Goal: Find contact information

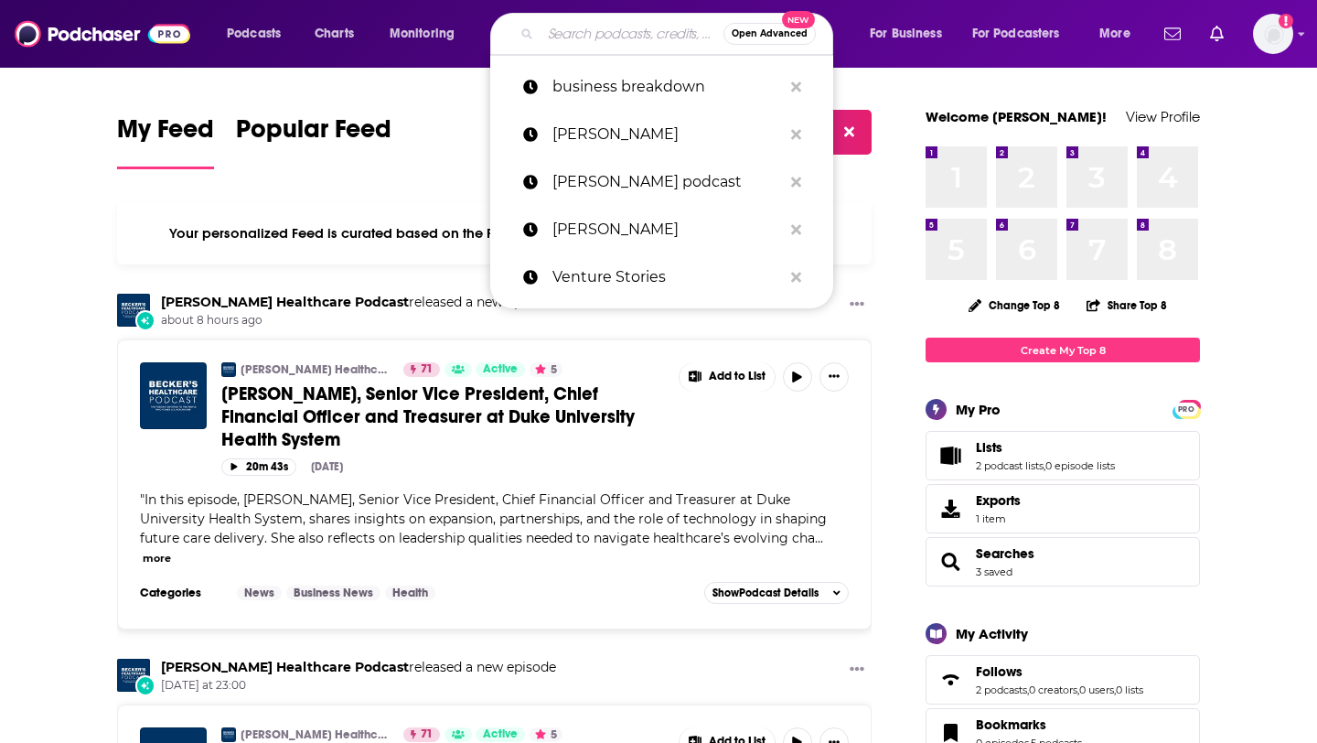
click at [608, 35] on input "Search podcasts, credits, & more..." at bounding box center [632, 33] width 183 height 29
paste input "Tech Deciphered"
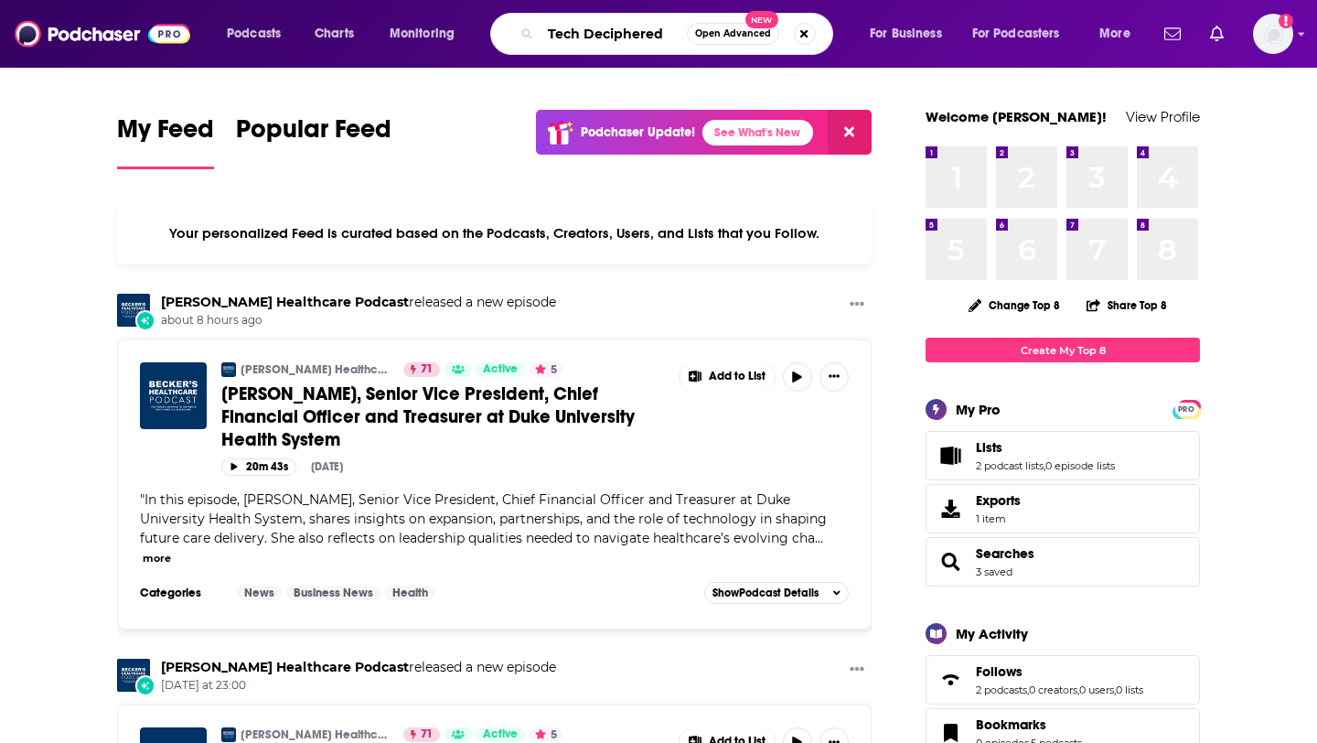
type input "Tech Deciphered"
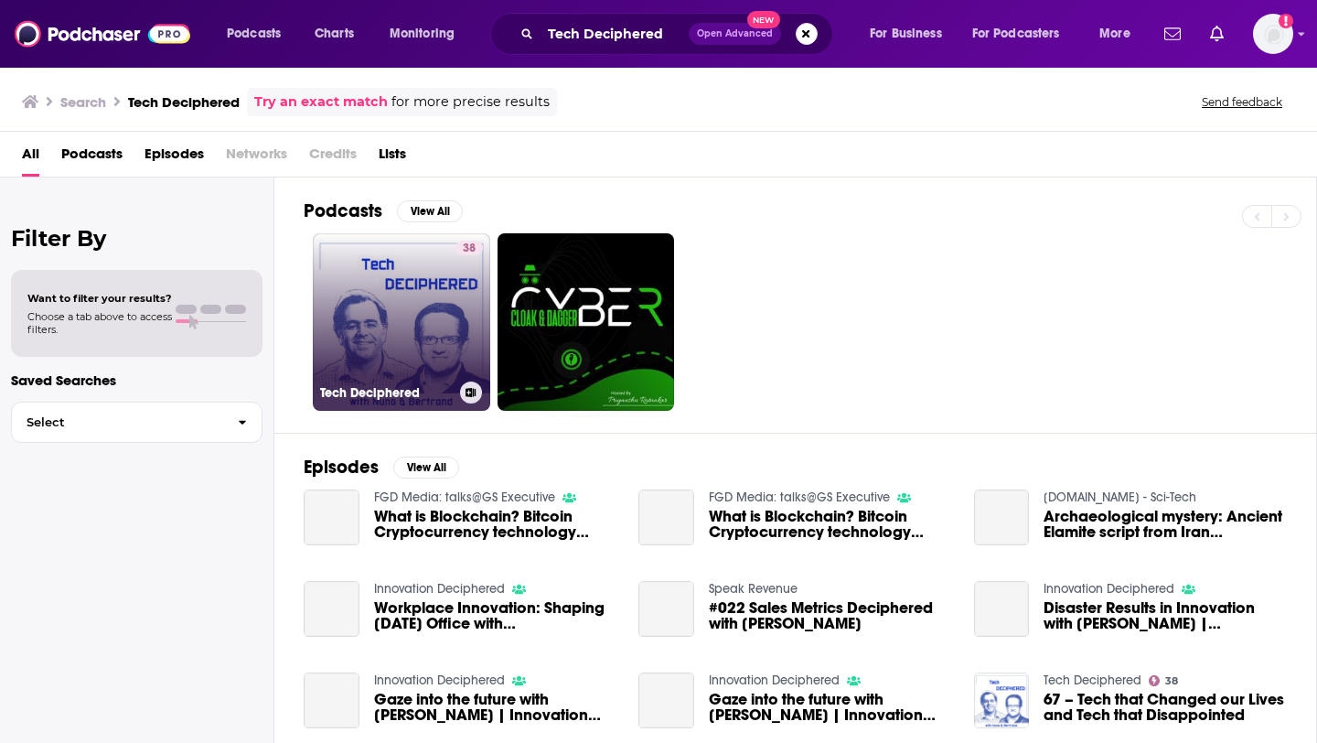
click at [444, 345] on link "38 Tech Deciphered" at bounding box center [401, 321] width 177 height 177
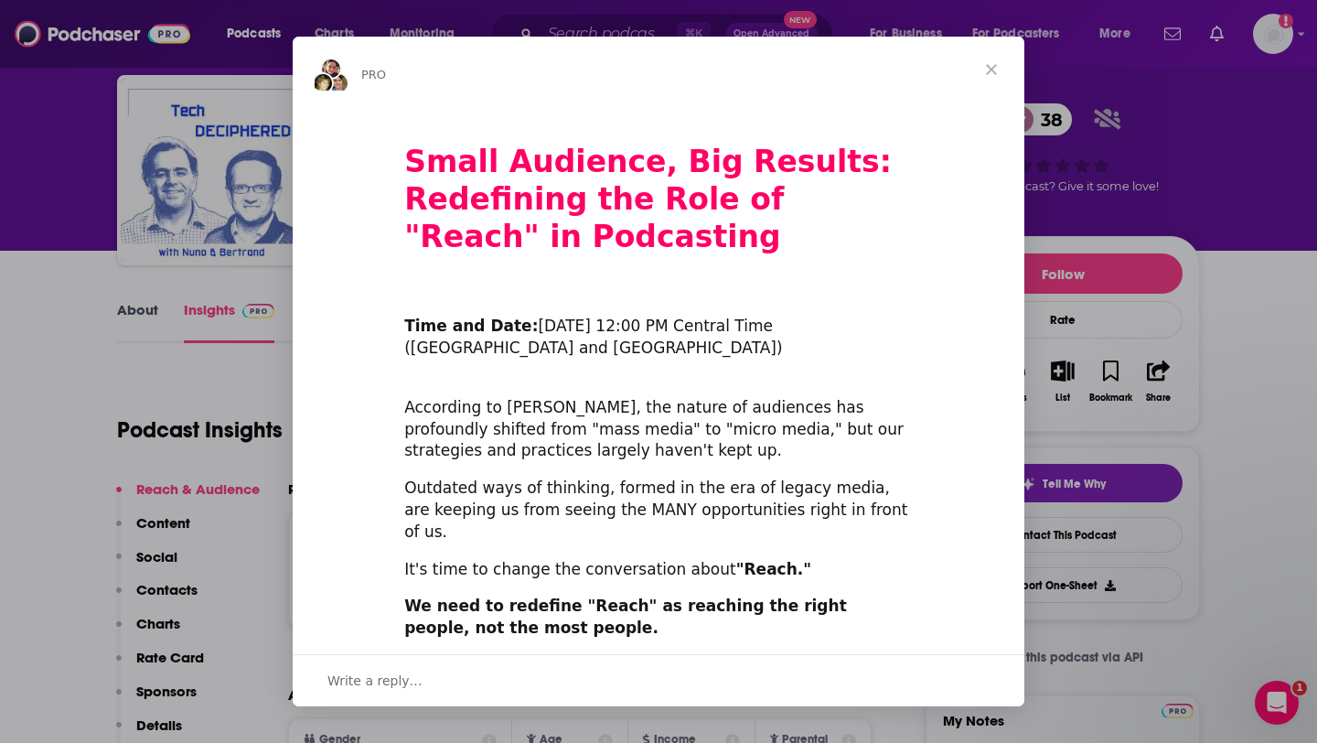
click at [998, 70] on span "Close" at bounding box center [992, 70] width 66 height 66
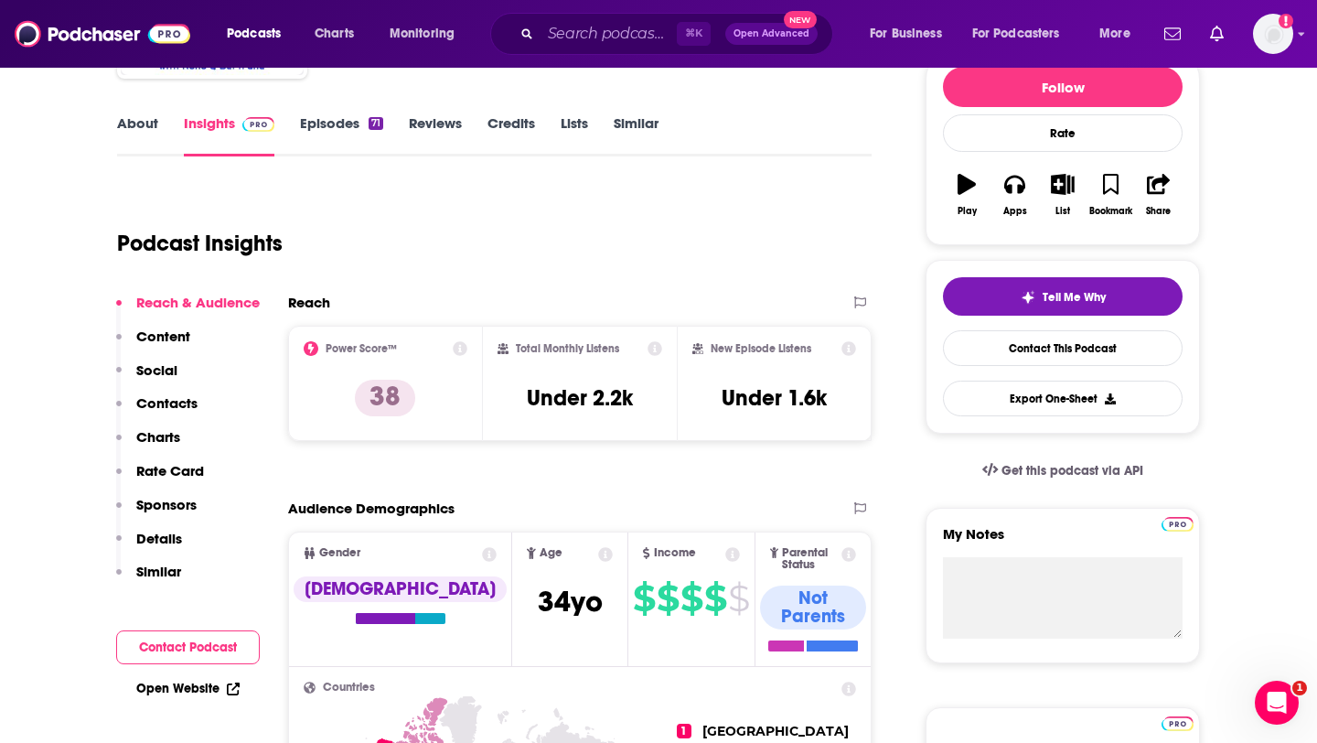
scroll to position [235, 0]
click at [167, 420] on button "Contacts" at bounding box center [156, 410] width 81 height 34
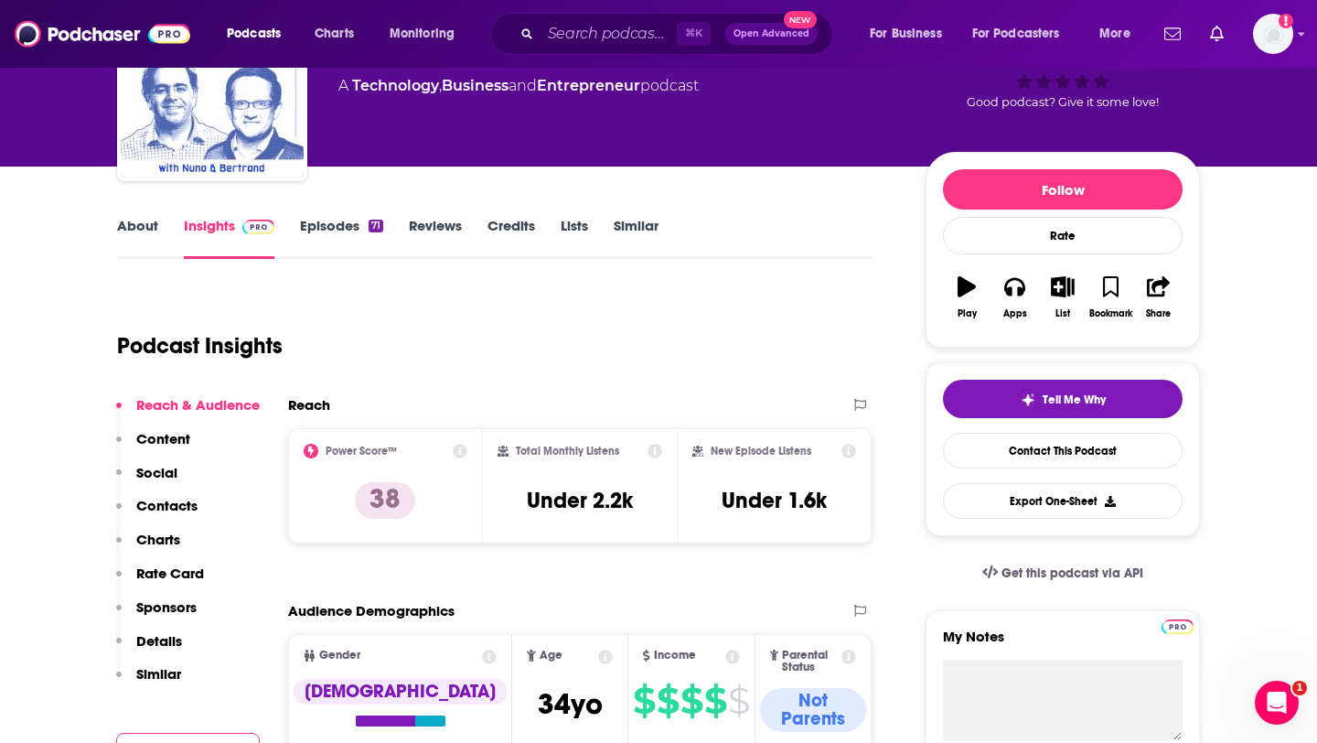
scroll to position [0, 0]
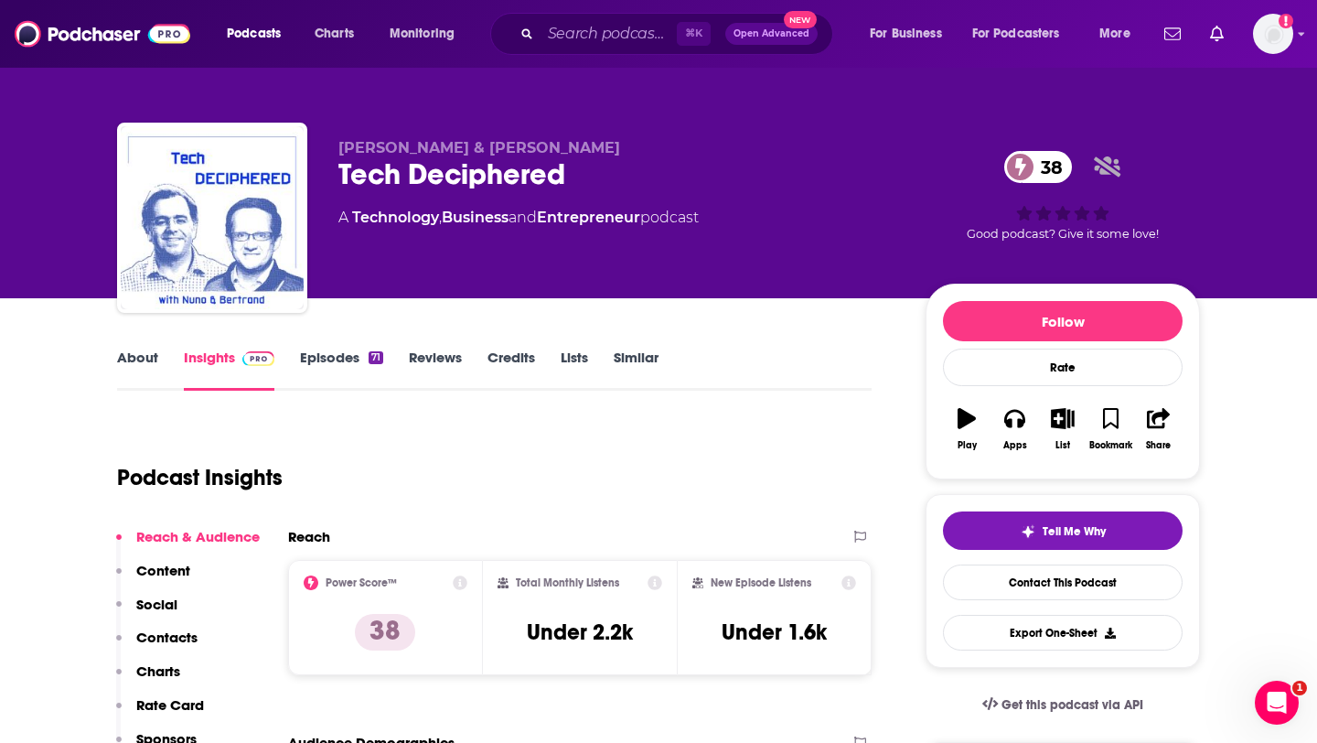
click at [144, 364] on link "About" at bounding box center [137, 370] width 41 height 42
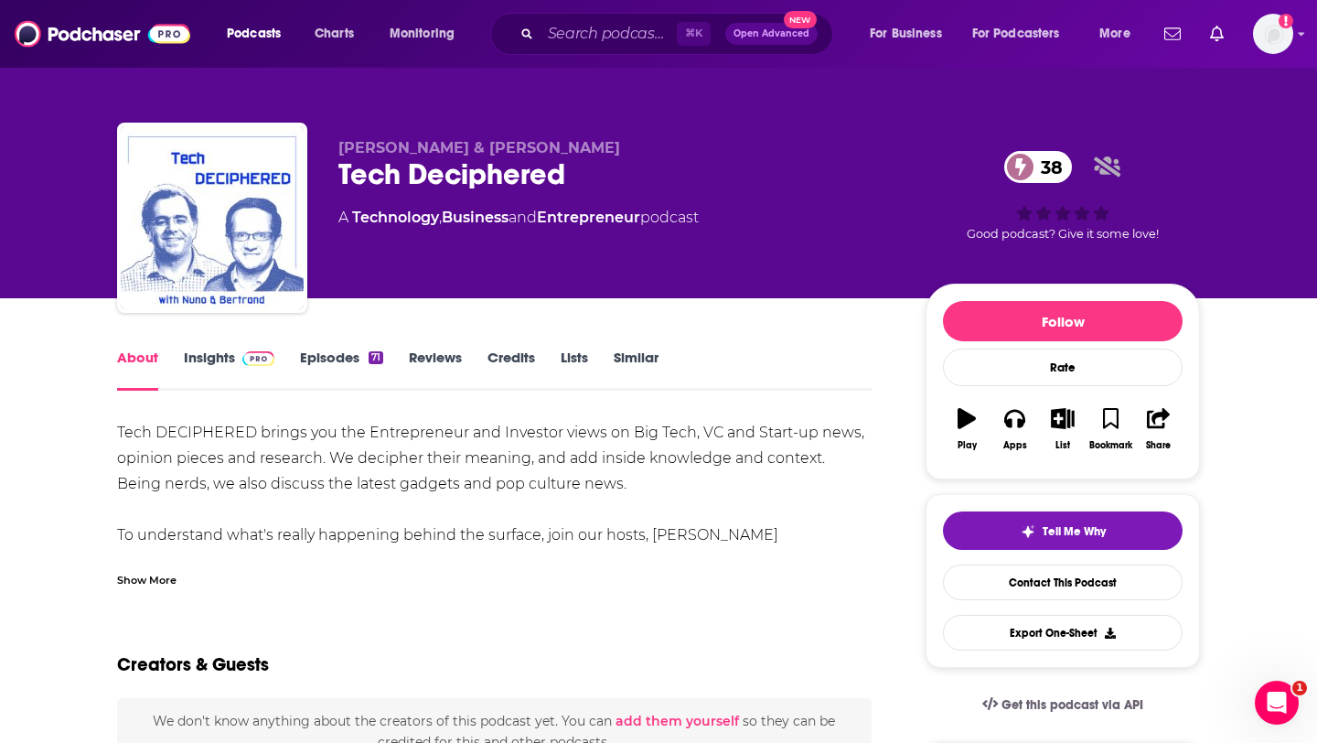
click at [166, 585] on div "Show More" at bounding box center [146, 578] width 59 height 17
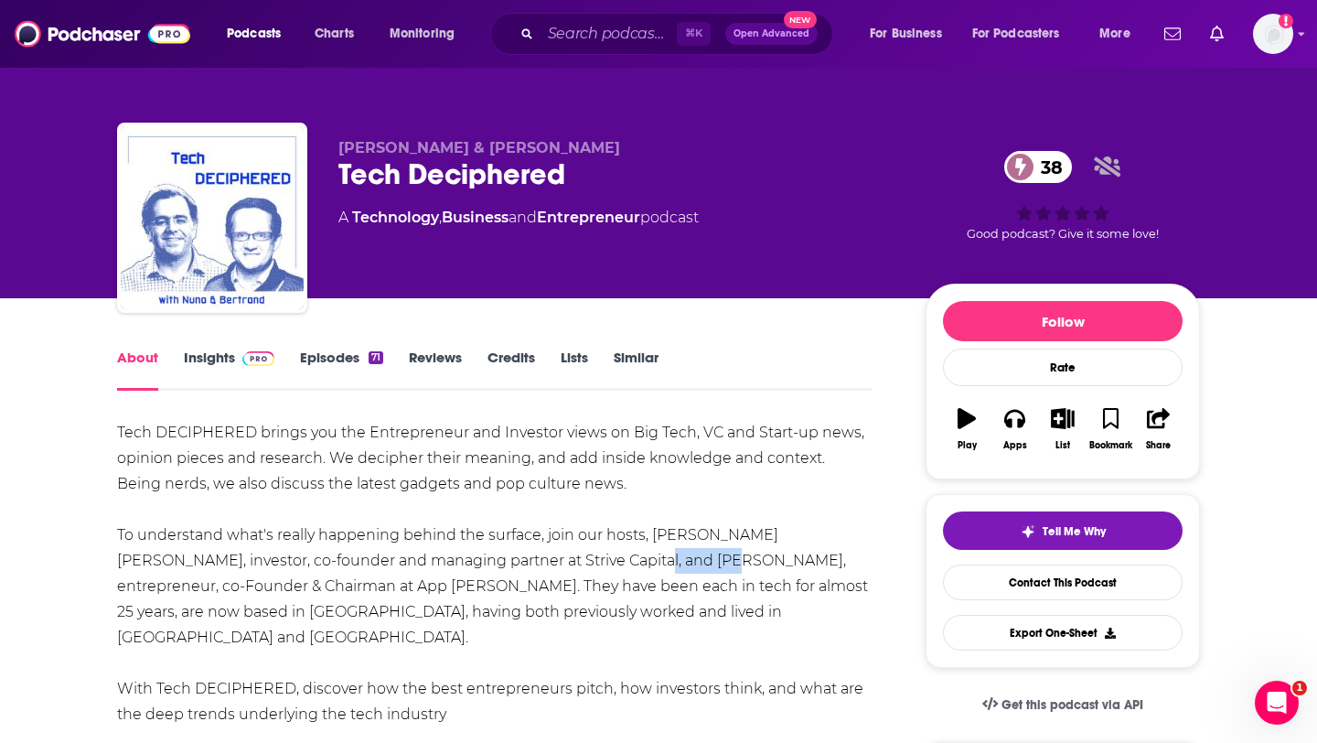
drag, startPoint x: 580, startPoint y: 559, endPoint x: 659, endPoint y: 572, distance: 79.7
click at [659, 572] on div "Tech DECIPHERED brings you the Entrepreneur and Investor views on Big Tech, VC …" at bounding box center [494, 663] width 755 height 487
click at [222, 368] on link "Insights" at bounding box center [229, 370] width 91 height 42
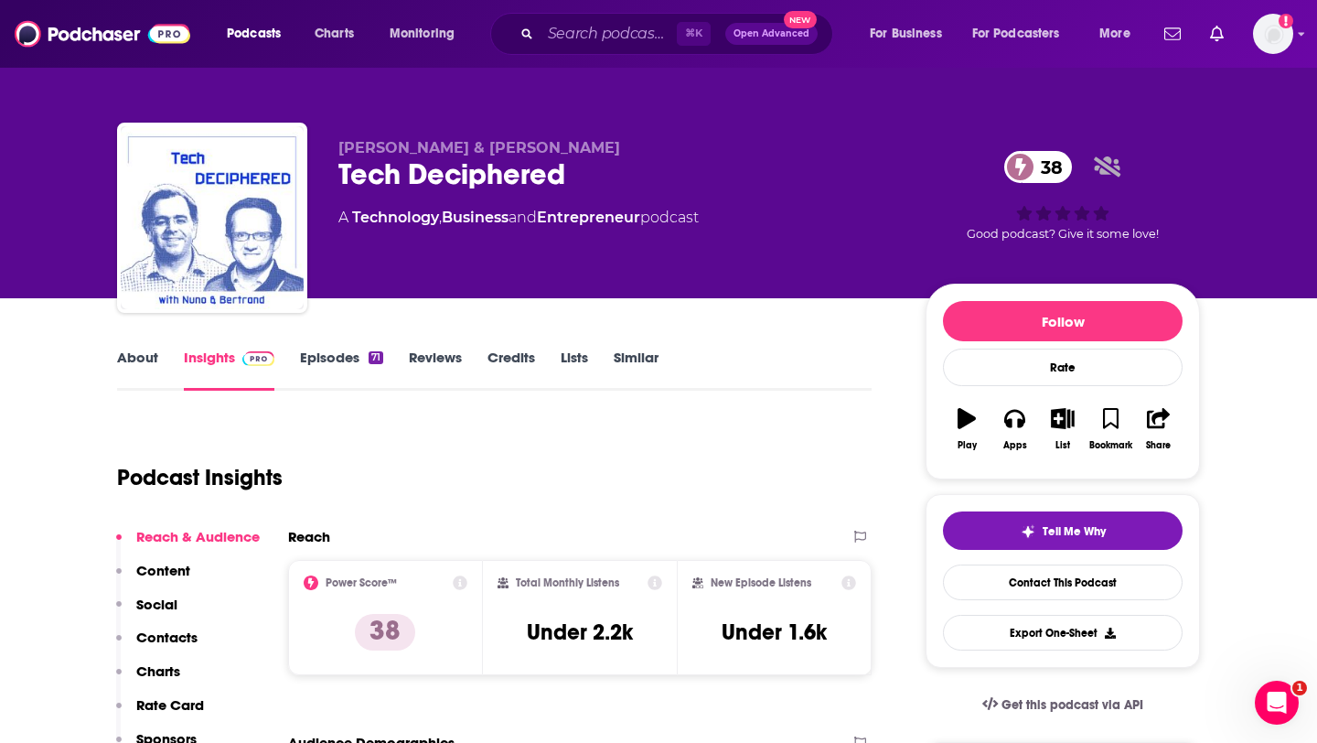
click at [187, 639] on p "Contacts" at bounding box center [166, 637] width 61 height 17
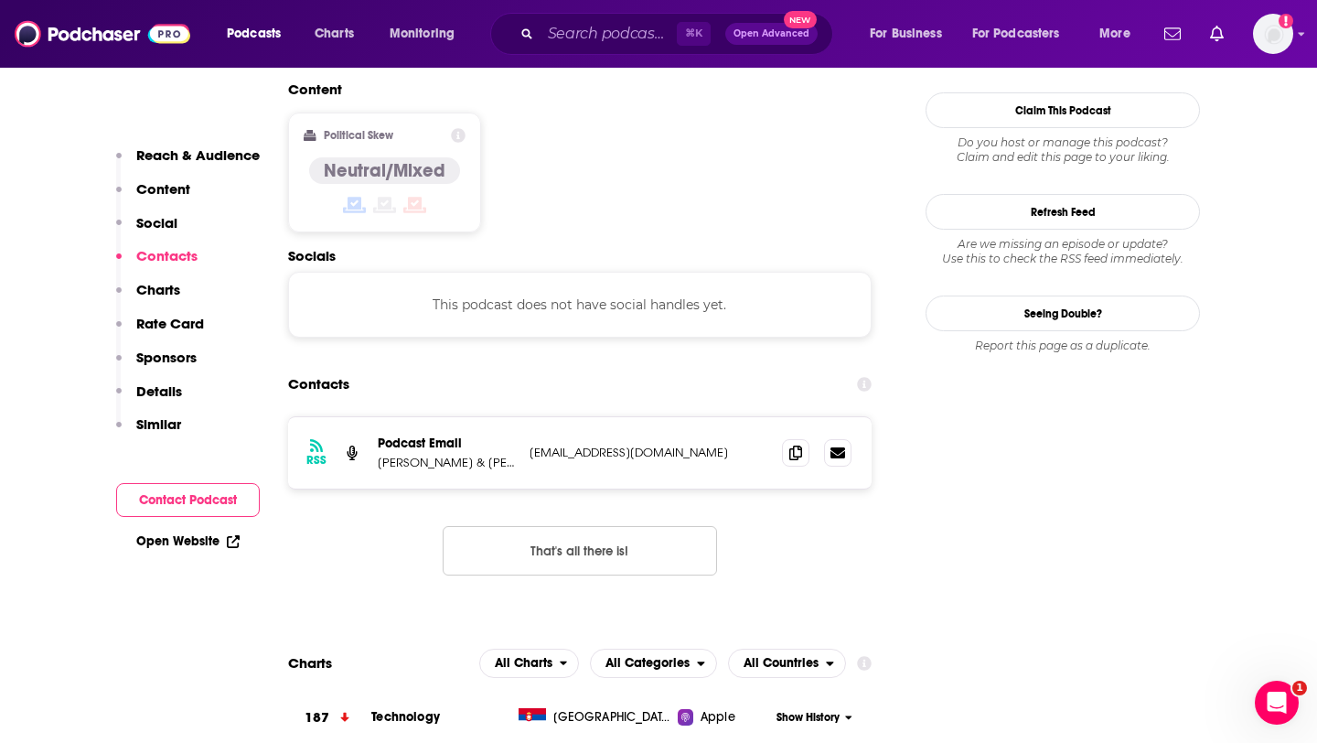
scroll to position [1473, 0]
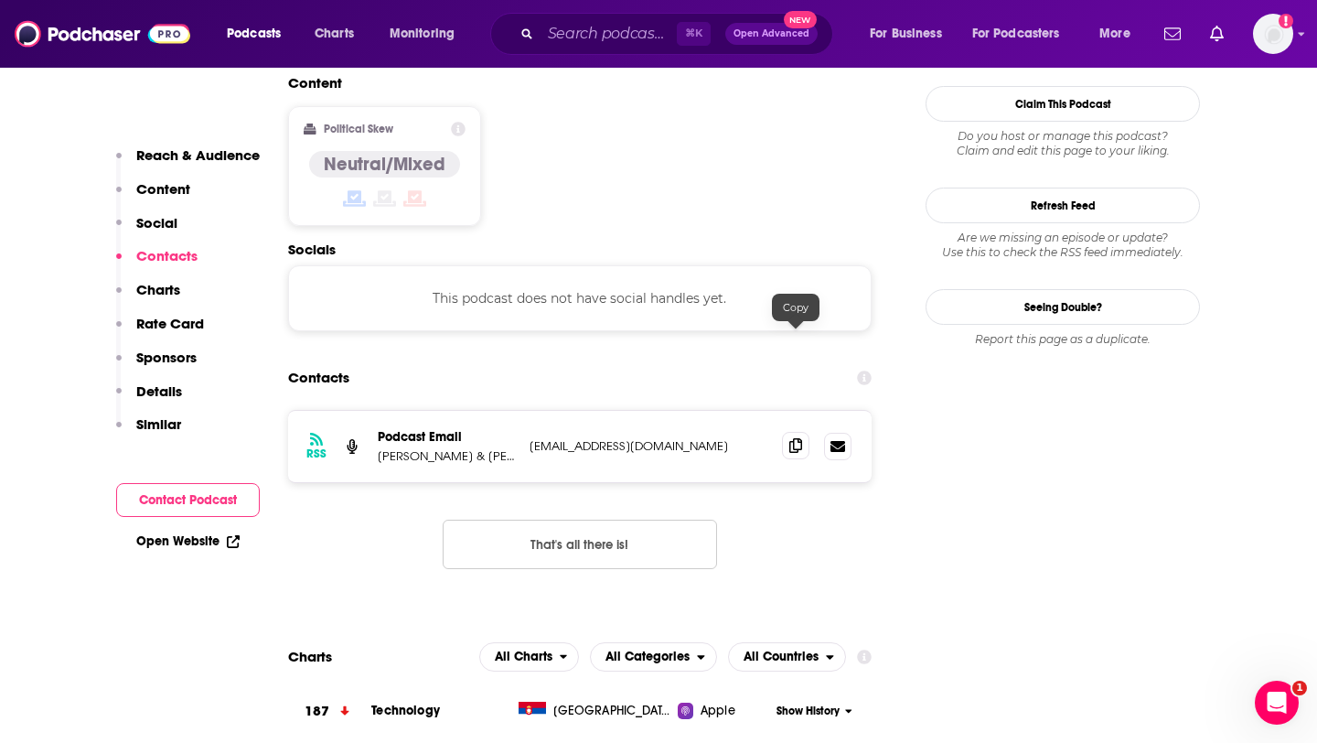
click at [806, 432] on span at bounding box center [795, 445] width 27 height 27
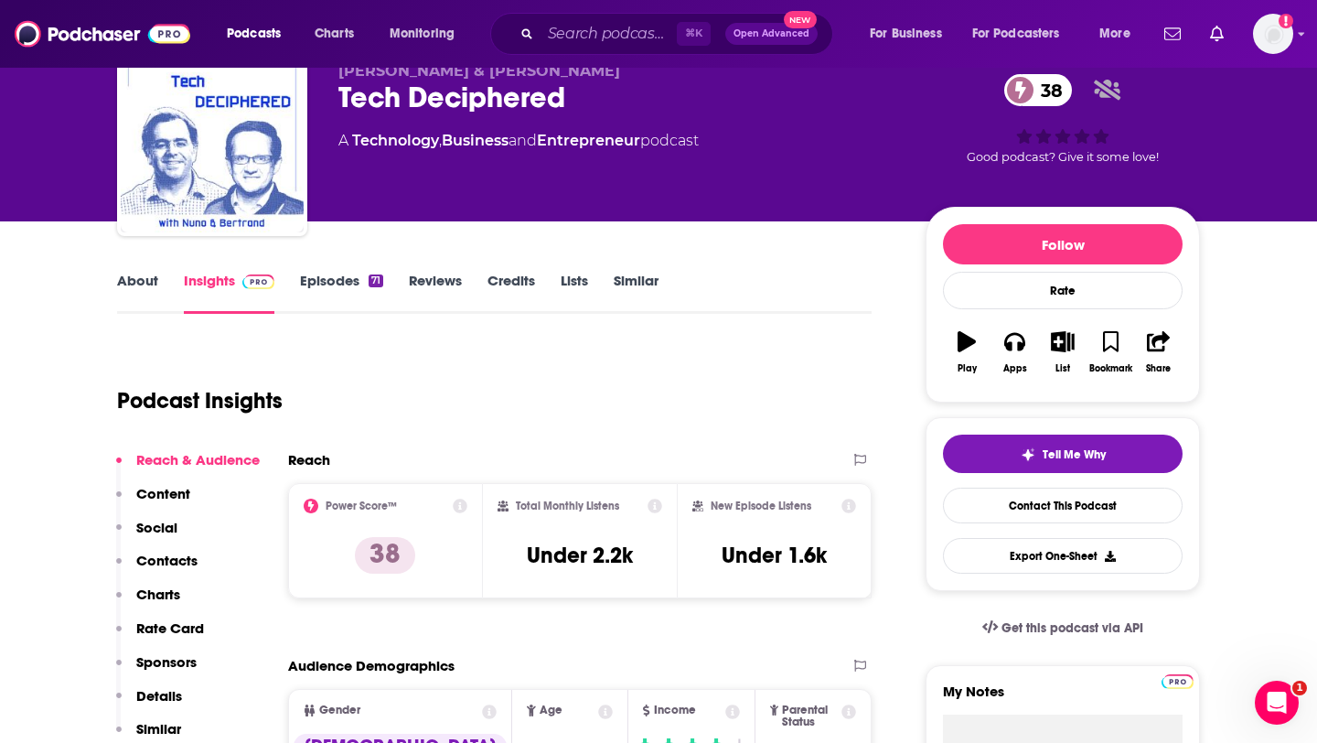
scroll to position [0, 0]
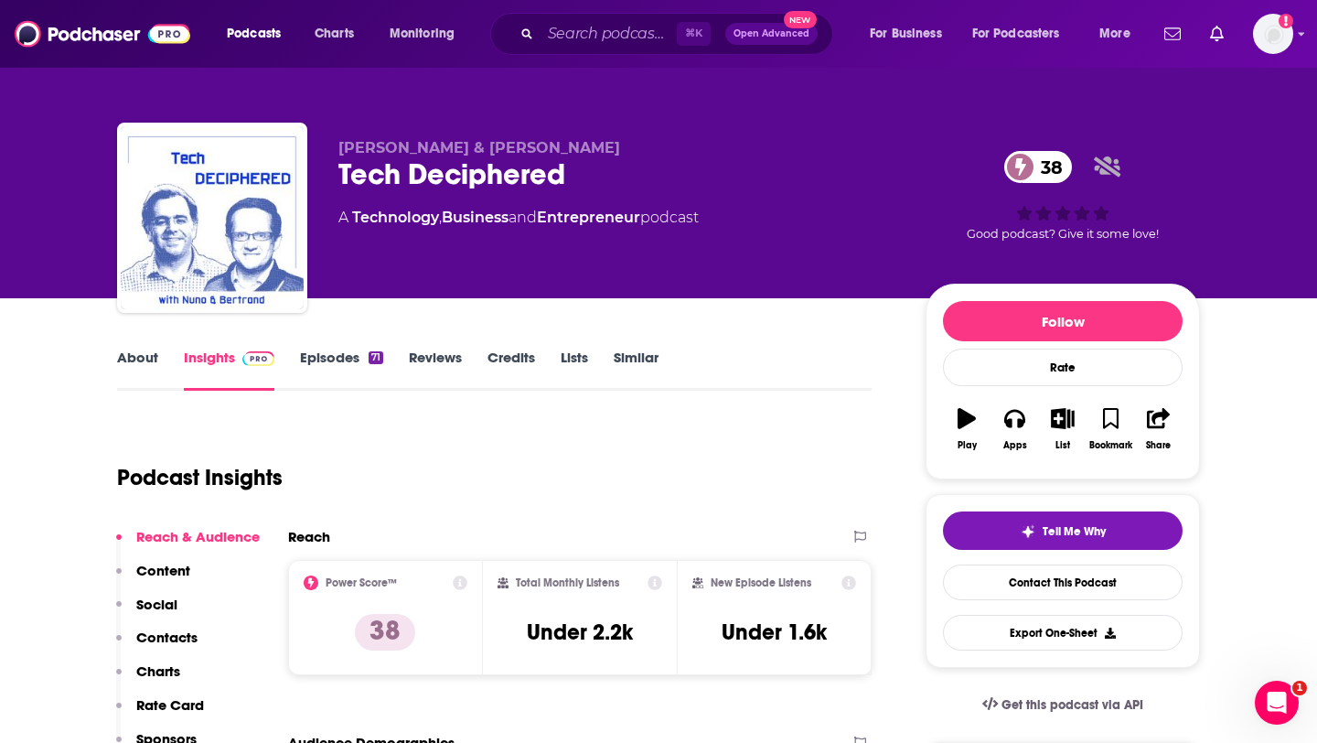
click at [131, 357] on link "About" at bounding box center [137, 370] width 41 height 42
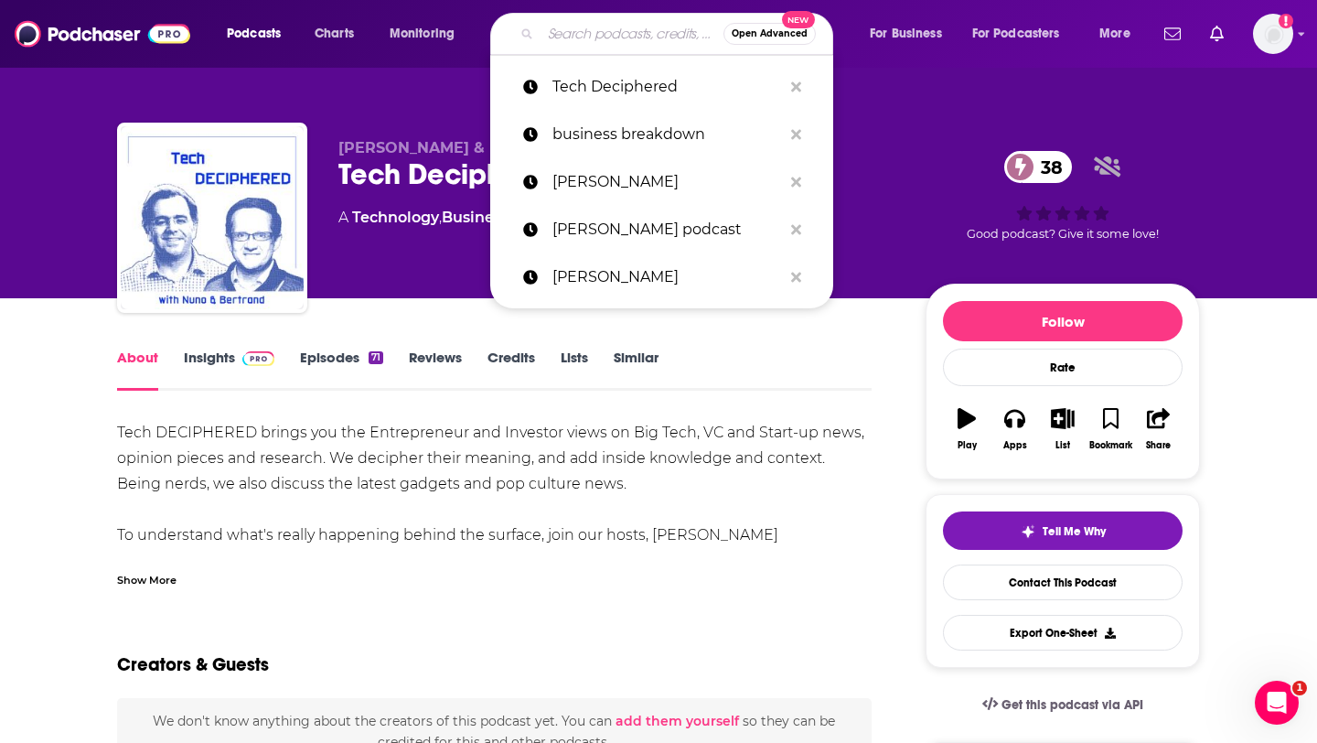
click at [565, 47] on input "Search podcasts, credits, & more..." at bounding box center [632, 33] width 183 height 29
paste input "Silicon Valley Tech And AI With [PERSON_NAME]"
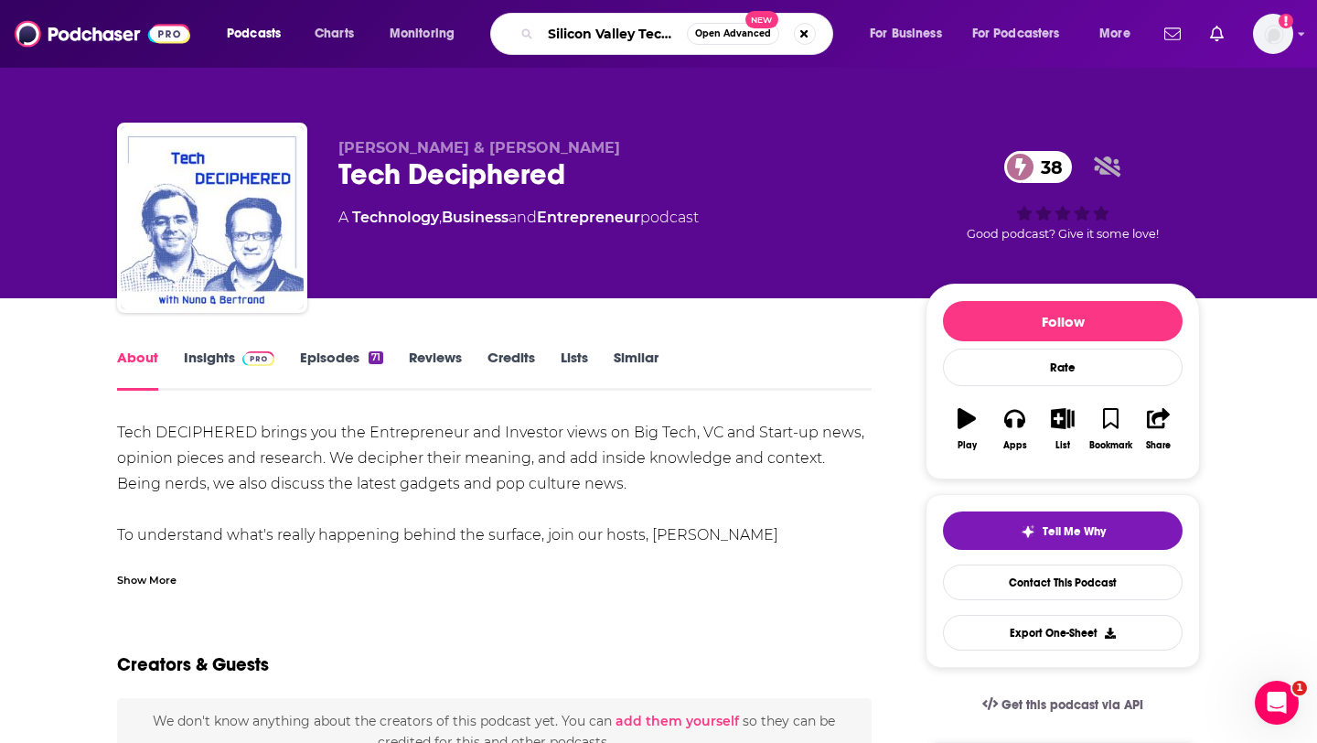
type input "Silicon Valley Tech And AI With [PERSON_NAME]"
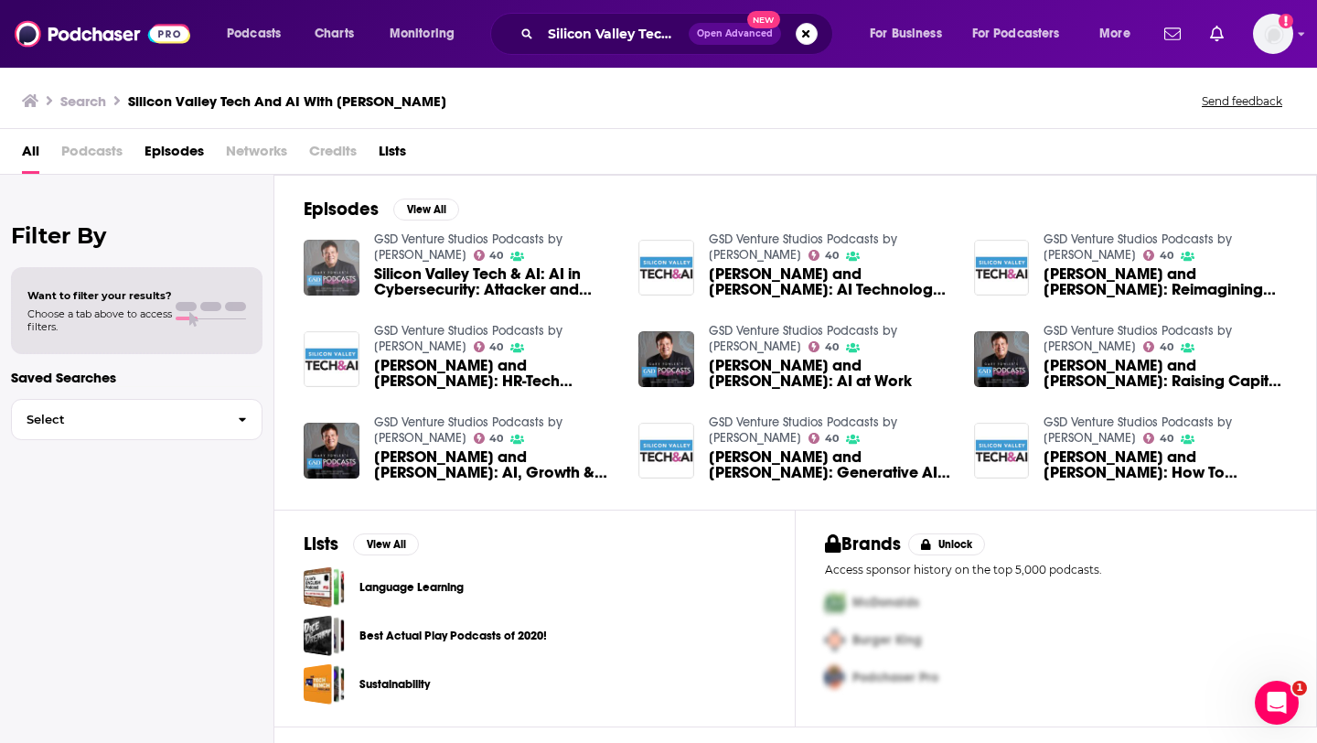
click at [318, 264] on img "Silicon Valley Tech & AI: AI in Cybersecurity: Attacker and Defender POV with A…" at bounding box center [332, 268] width 56 height 56
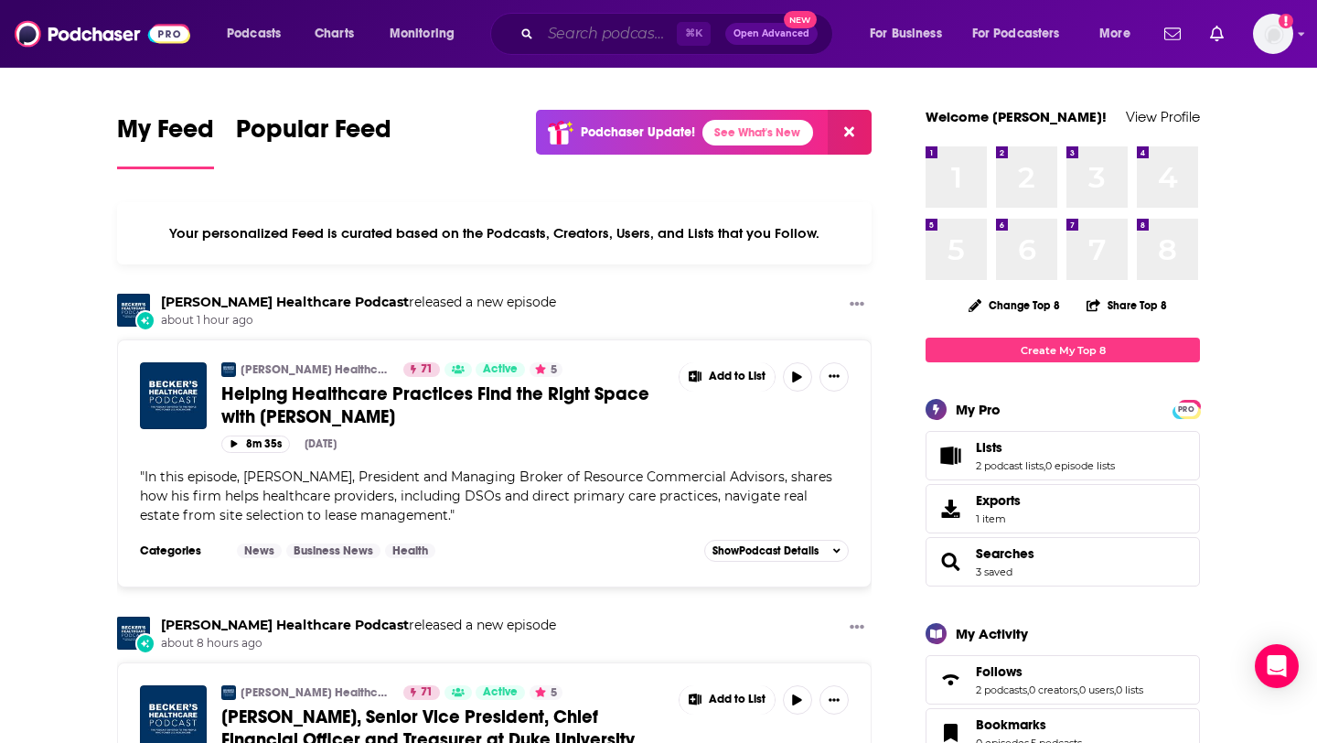
click at [592, 29] on input "Search podcasts, credits, & more..." at bounding box center [609, 33] width 136 height 29
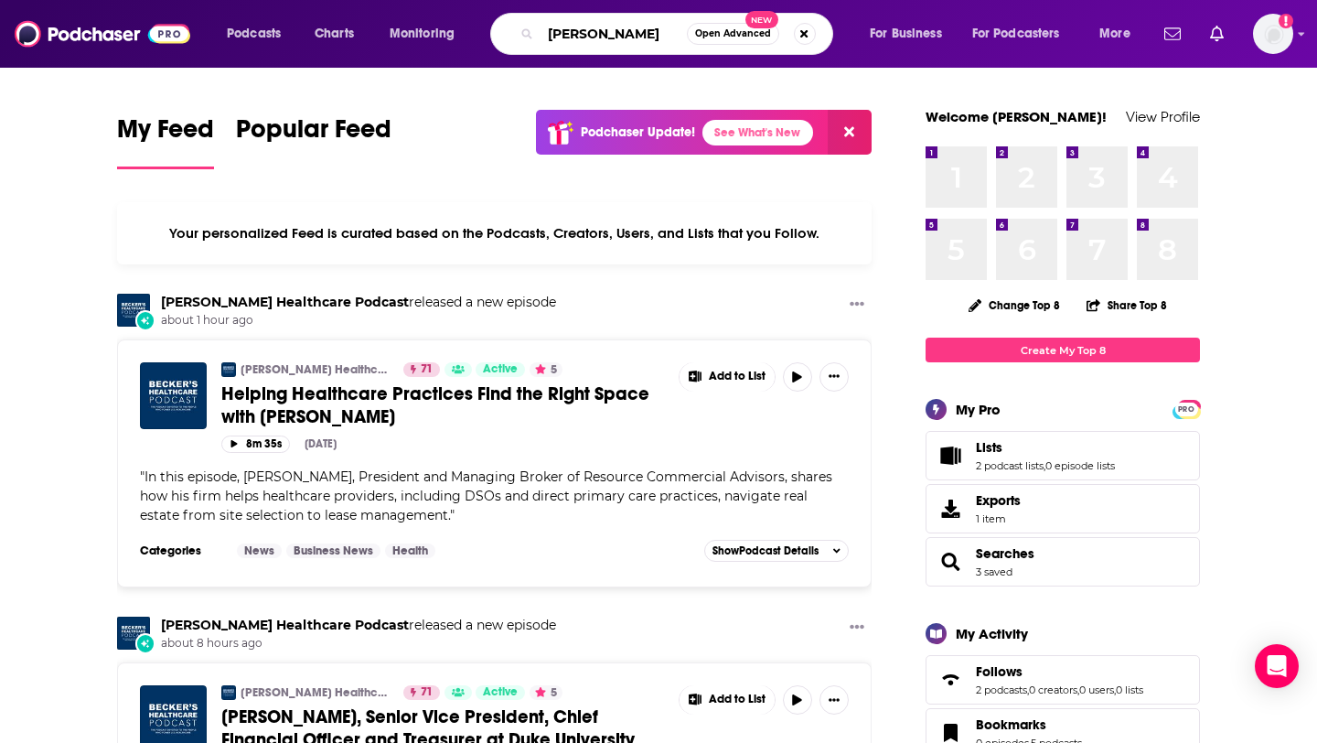
type input "[PERSON_NAME]"
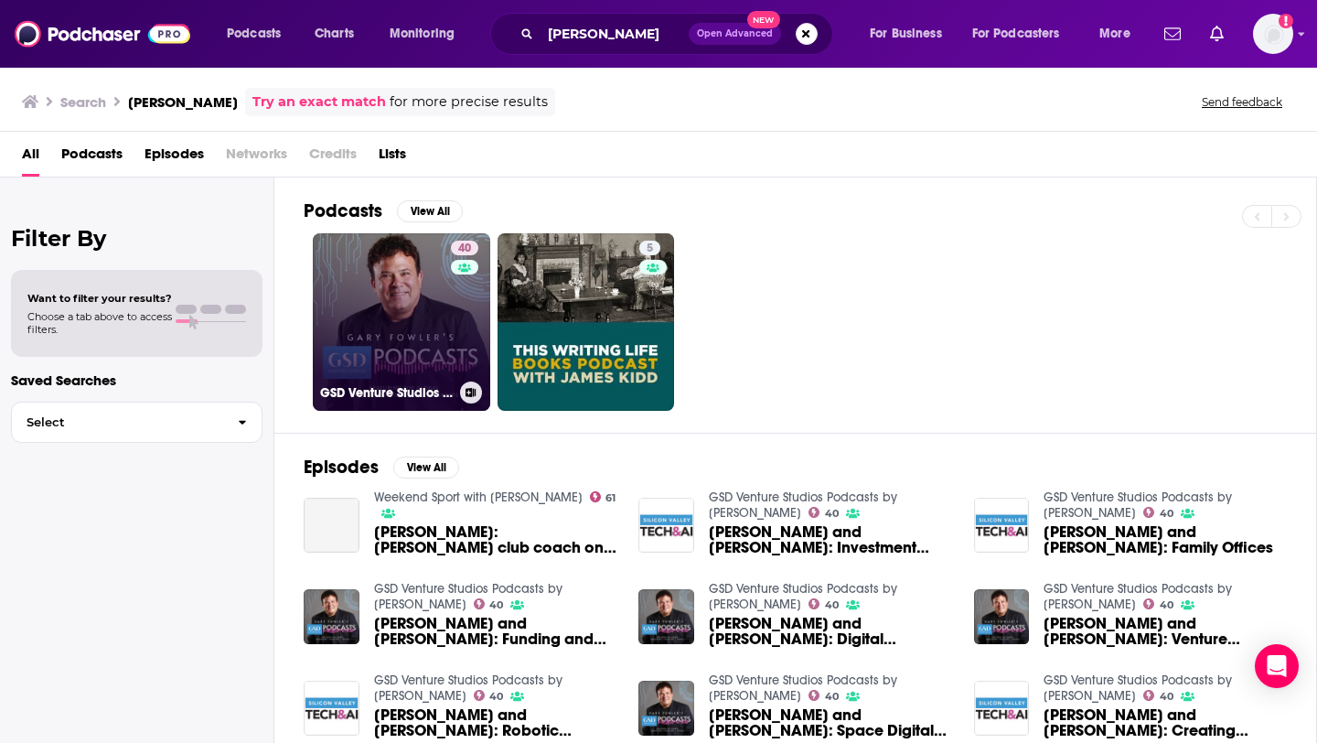
click at [393, 289] on link "40 GSD Venture Studios Podcasts by [PERSON_NAME]" at bounding box center [401, 321] width 177 height 177
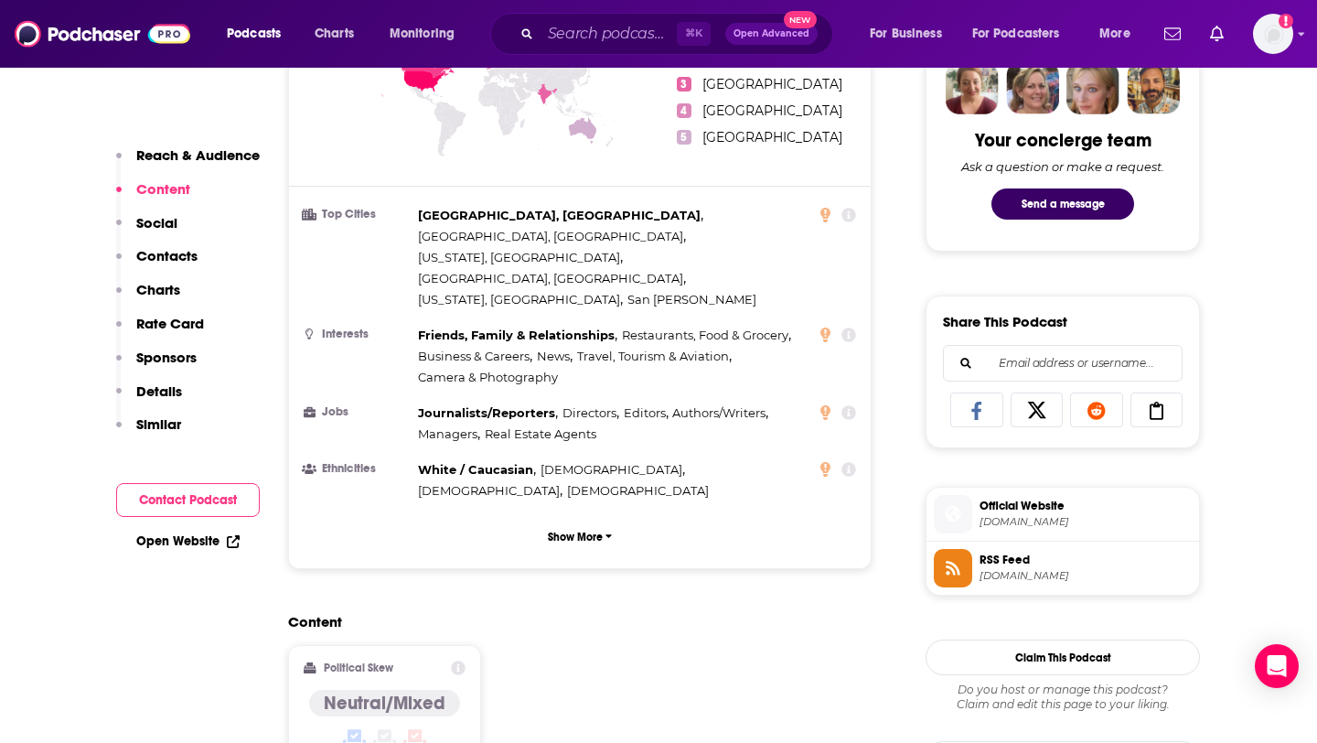
scroll to position [1323, 0]
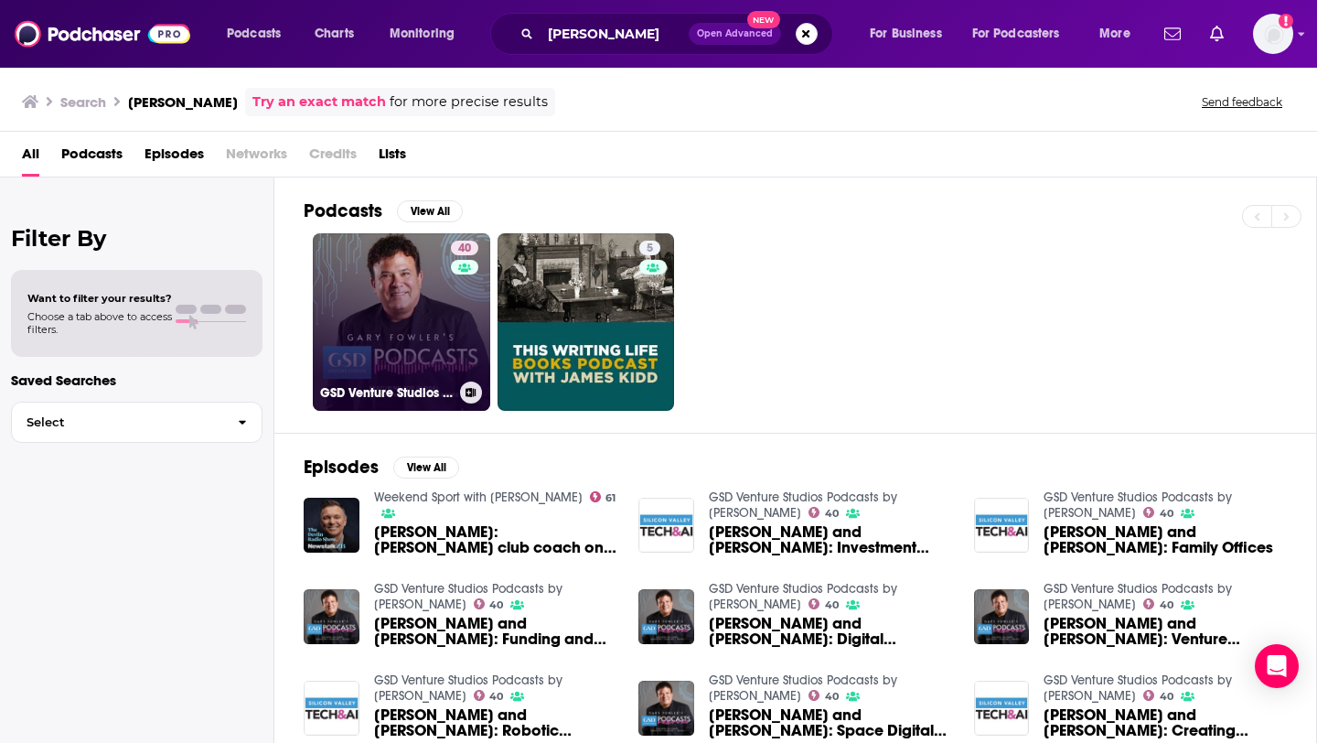
click at [421, 322] on link "40 GSD Venture Studios Podcasts by [PERSON_NAME]" at bounding box center [401, 321] width 177 height 177
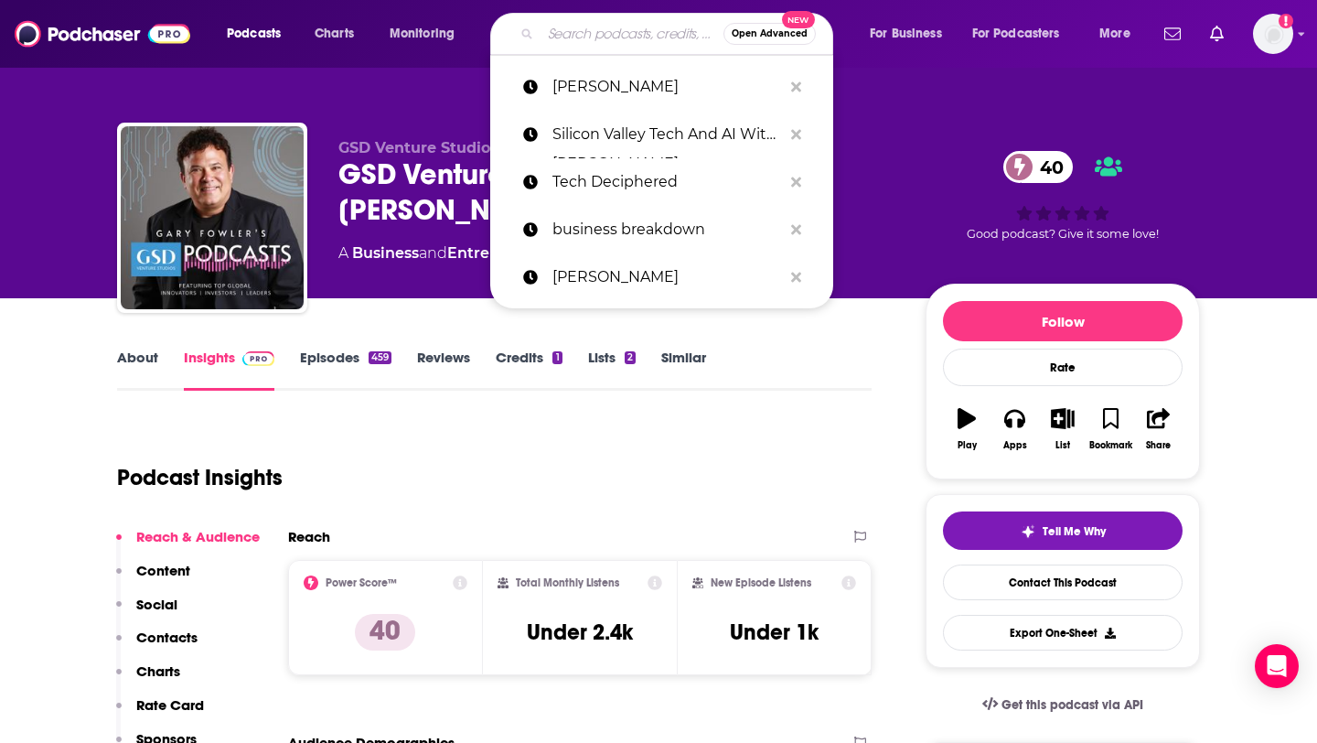
click at [571, 30] on input "Search podcasts, credits, & more..." at bounding box center [632, 33] width 183 height 29
paste input "Startup Success: A Podcast for Founders & Investors"
type input "Startup Success: A Podcast for Founders & Investors"
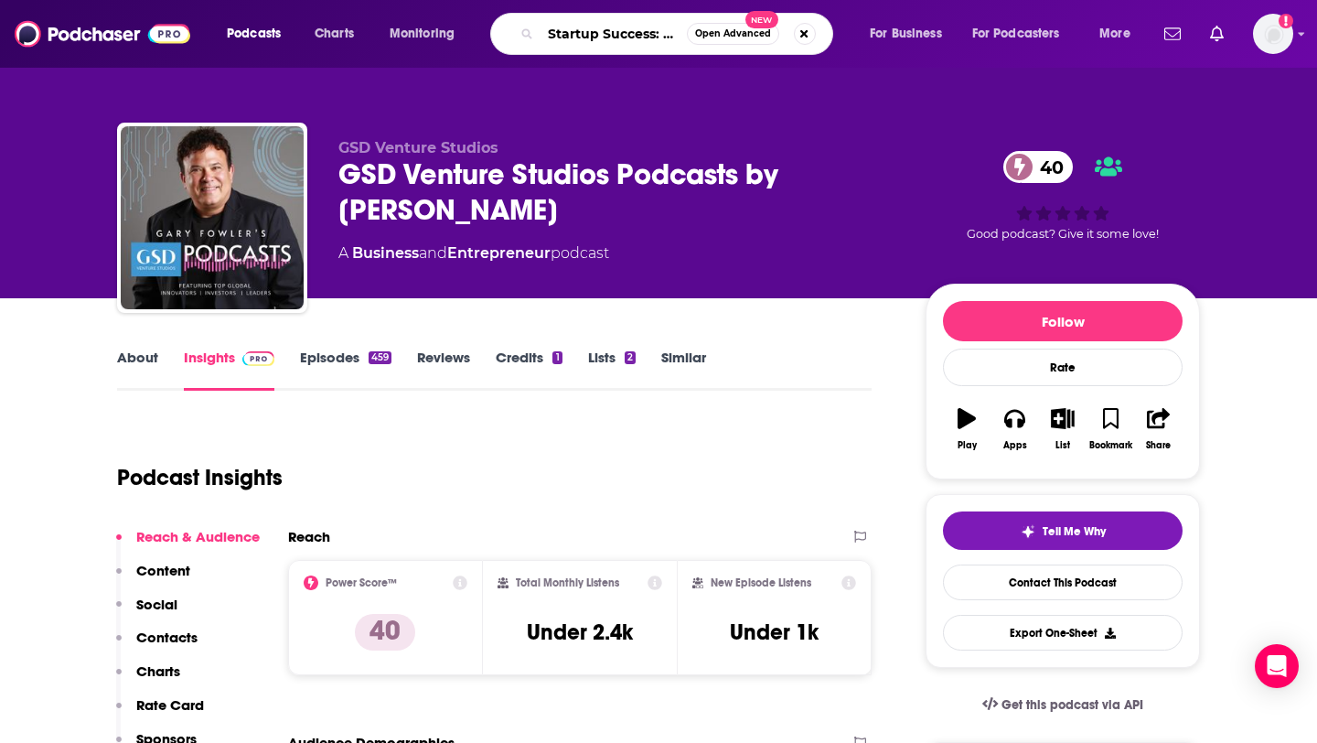
scroll to position [0, 220]
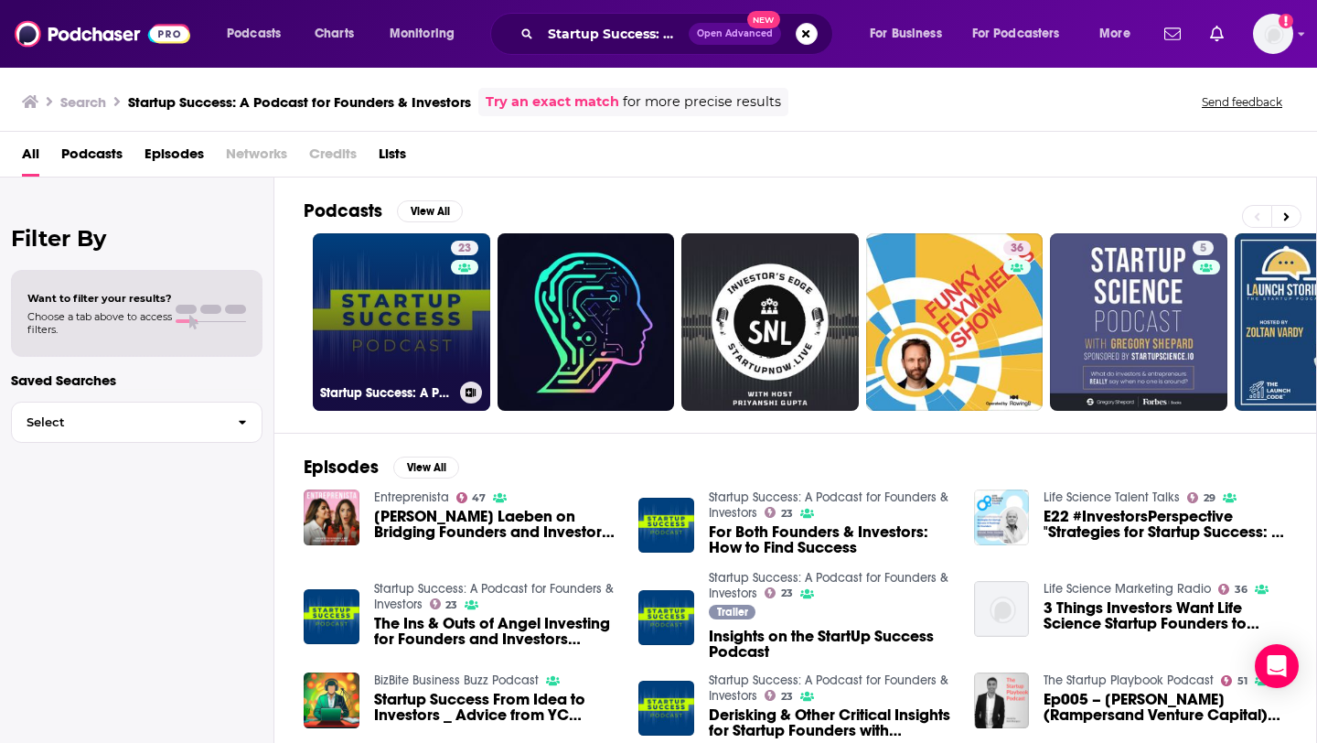
click at [441, 323] on link "23 Startup Success: A Podcast for Founders & Investors" at bounding box center [401, 321] width 177 height 177
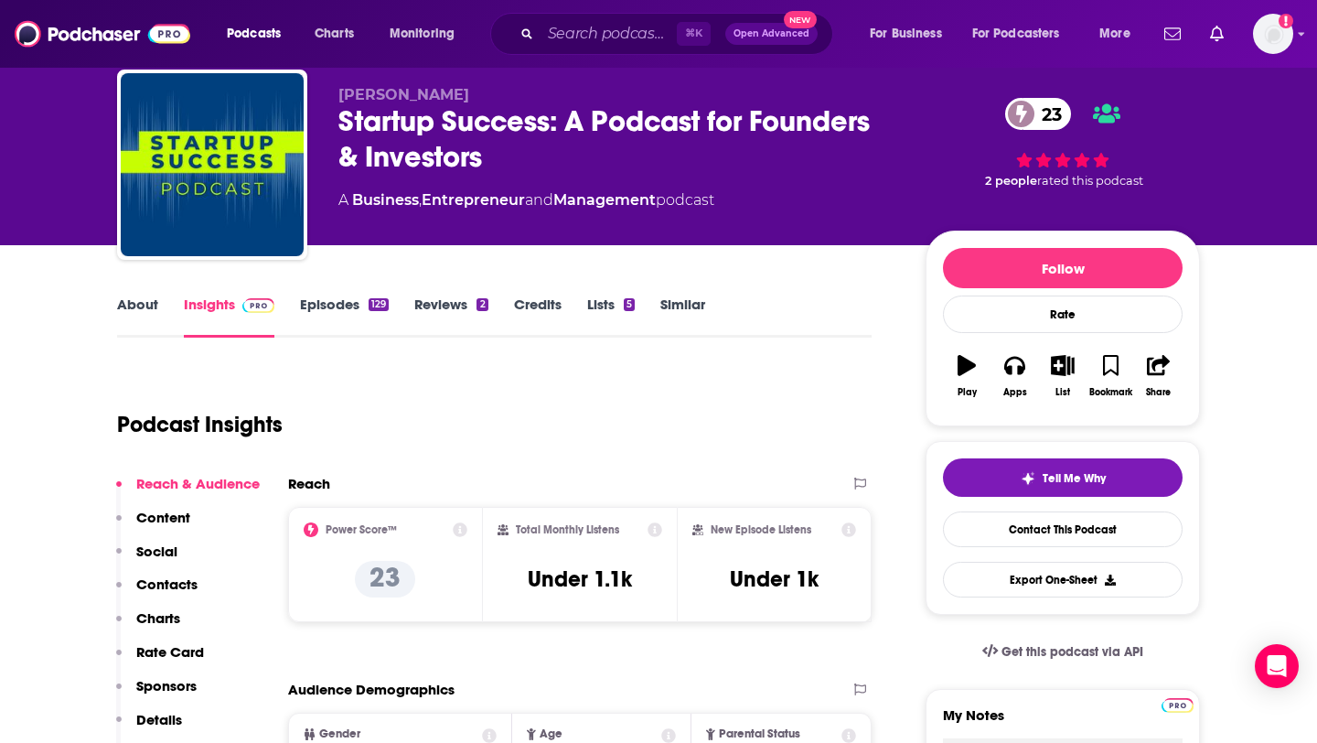
scroll to position [72, 0]
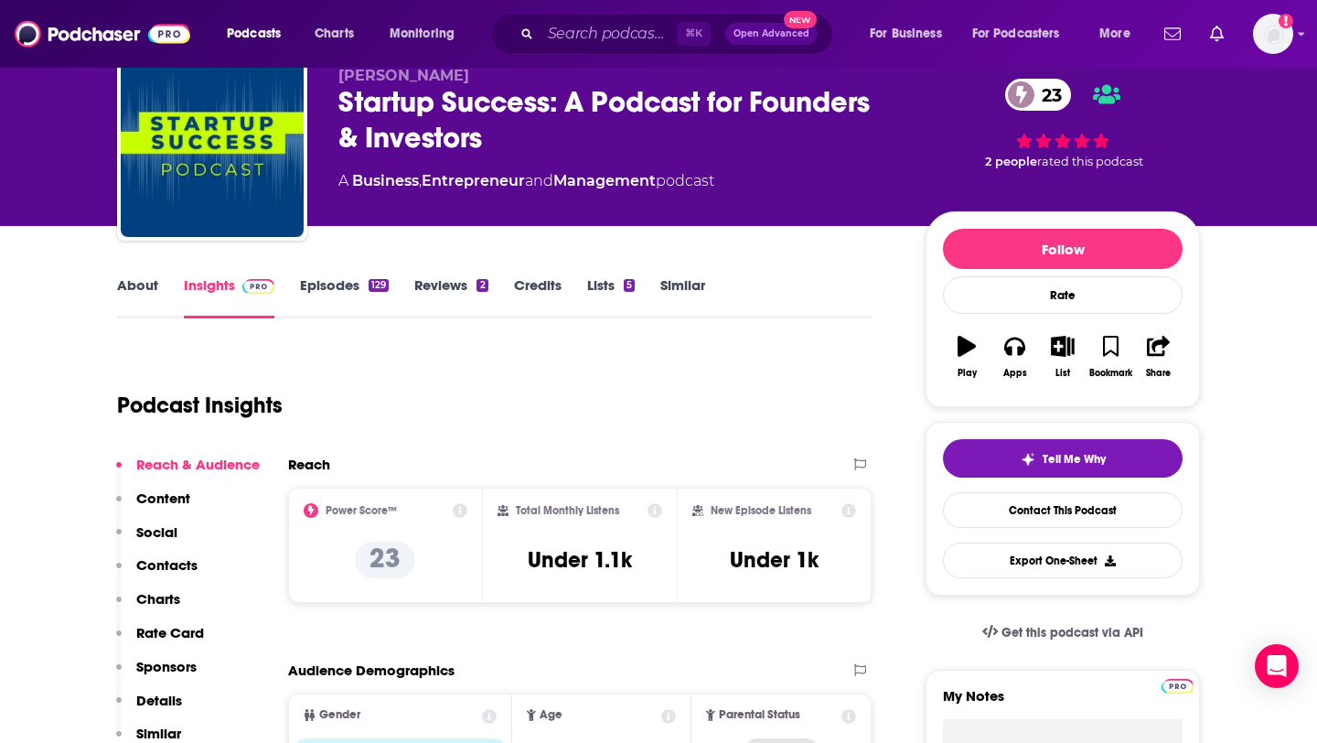
click at [144, 274] on div "About Insights Episodes 129 Reviews 2 Credits Lists 5 Similar" at bounding box center [494, 296] width 755 height 45
click at [144, 281] on link "About" at bounding box center [137, 297] width 41 height 42
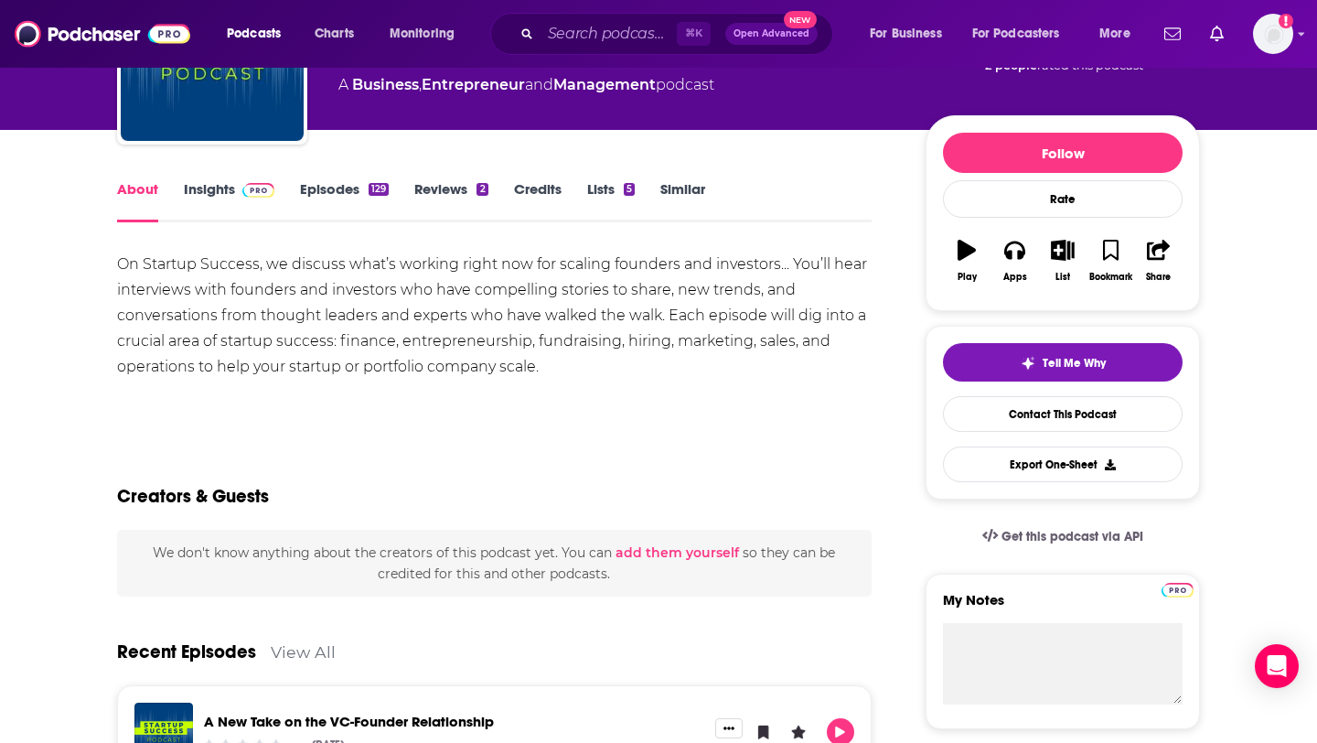
scroll to position [161, 0]
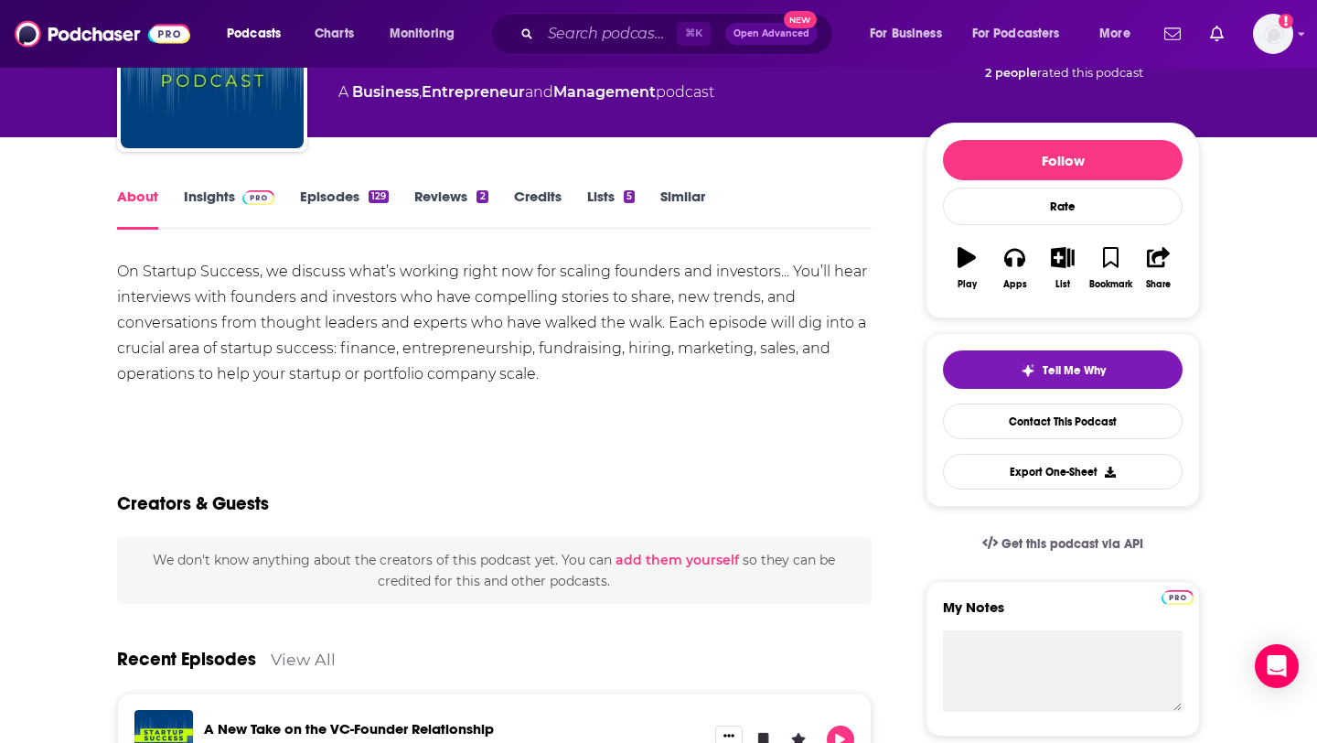
click at [206, 199] on link "Insights" at bounding box center [229, 209] width 91 height 42
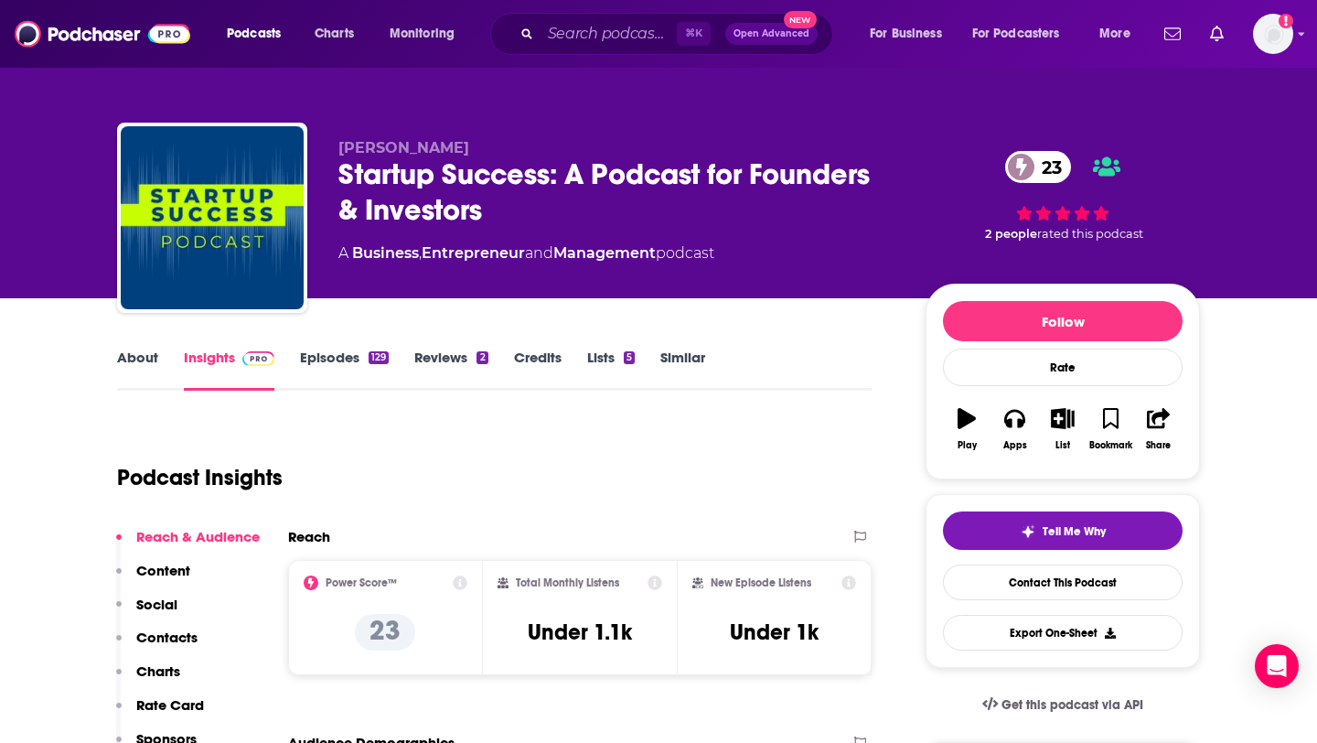
click at [155, 649] on button "Contacts" at bounding box center [156, 646] width 81 height 34
click at [332, 376] on link "Episodes 129" at bounding box center [344, 370] width 89 height 42
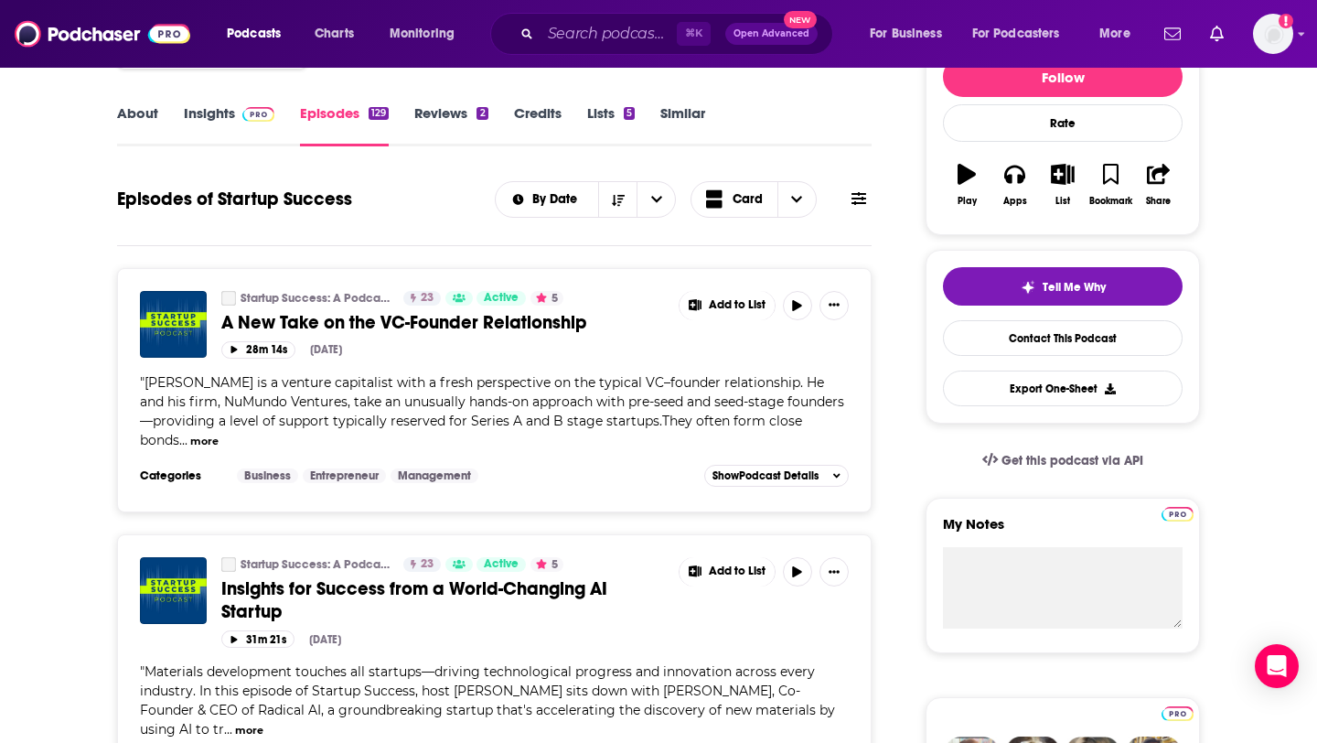
scroll to position [245, 0]
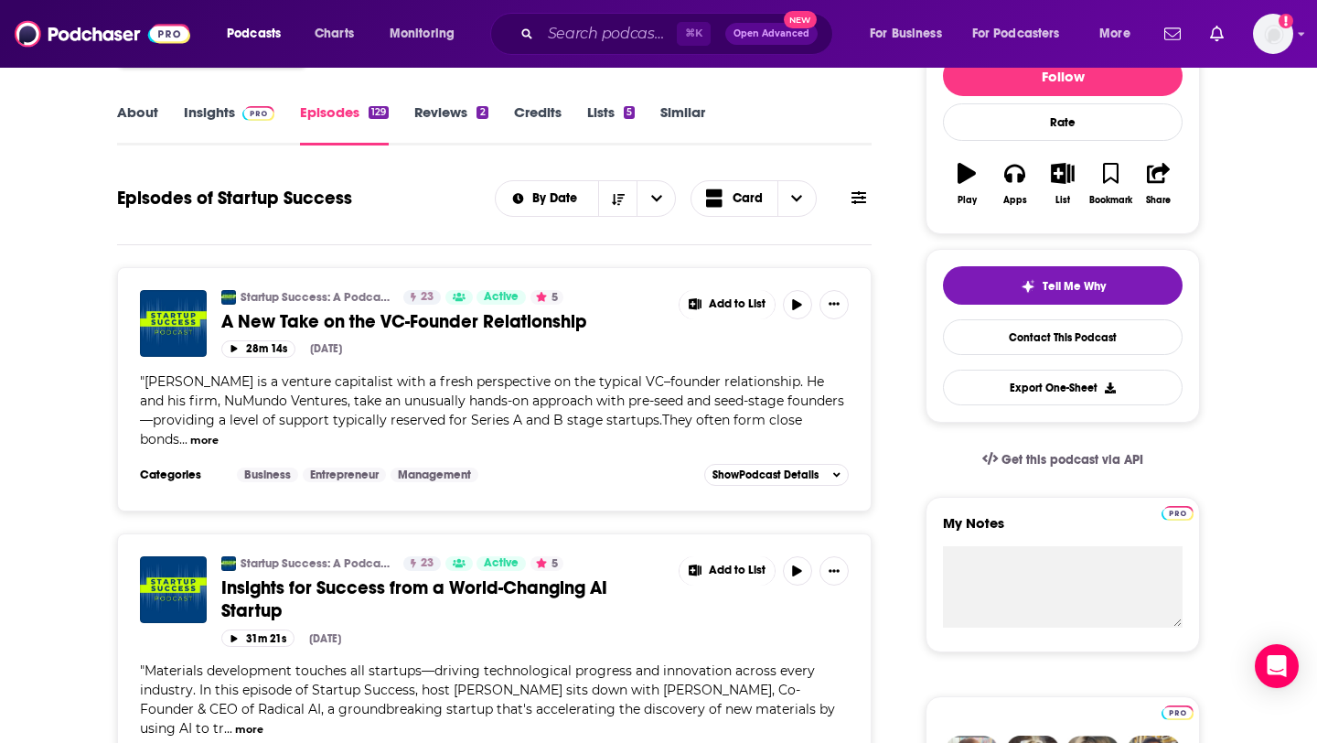
click at [190, 441] on button "more" at bounding box center [204, 441] width 28 height 16
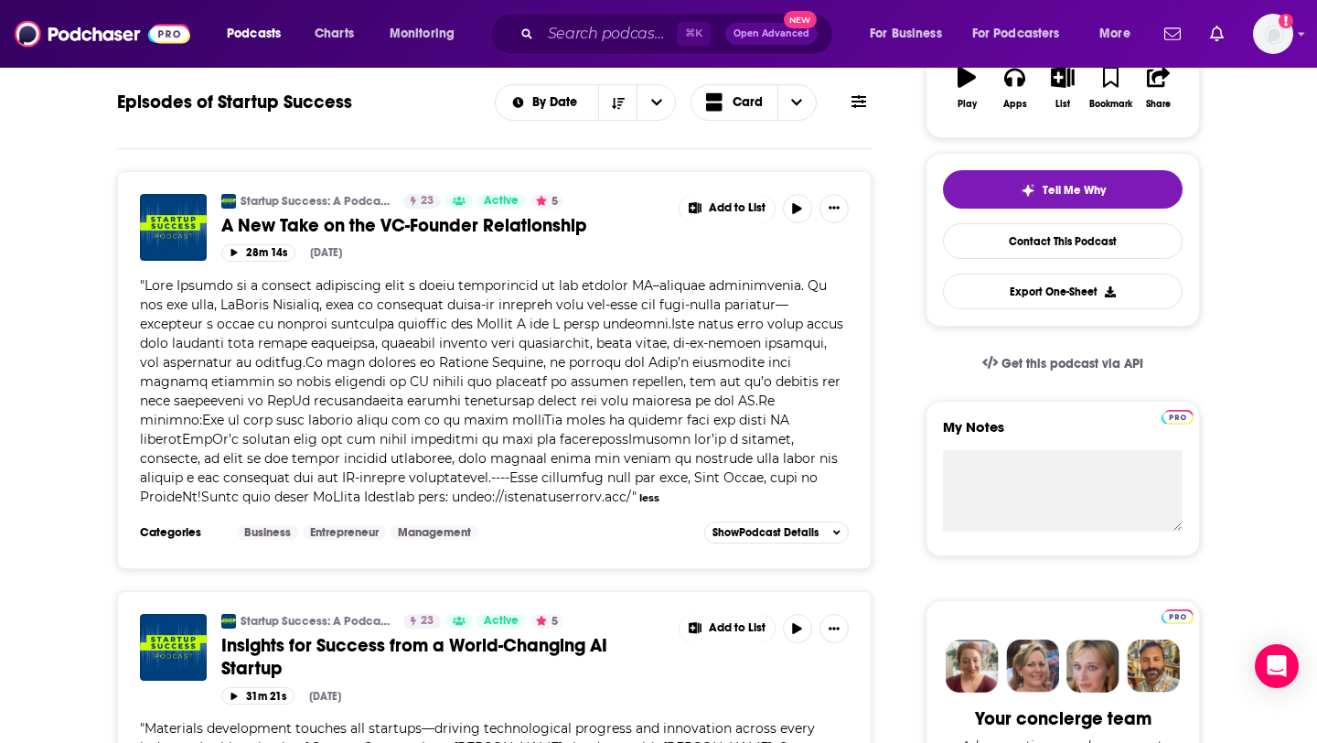
scroll to position [342, 0]
click at [551, 543] on div "Categories Business Entrepreneur Management Add to List Show Podcast Details" at bounding box center [494, 531] width 709 height 27
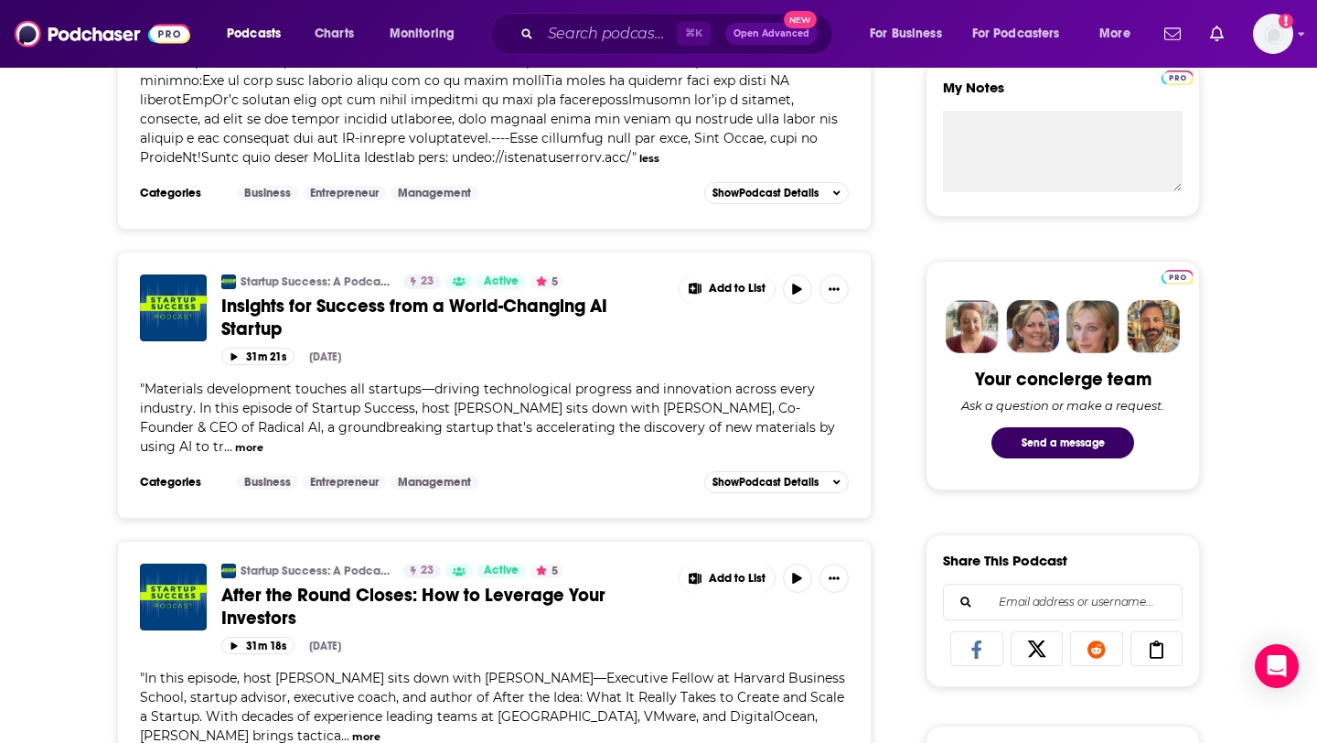
scroll to position [683, 0]
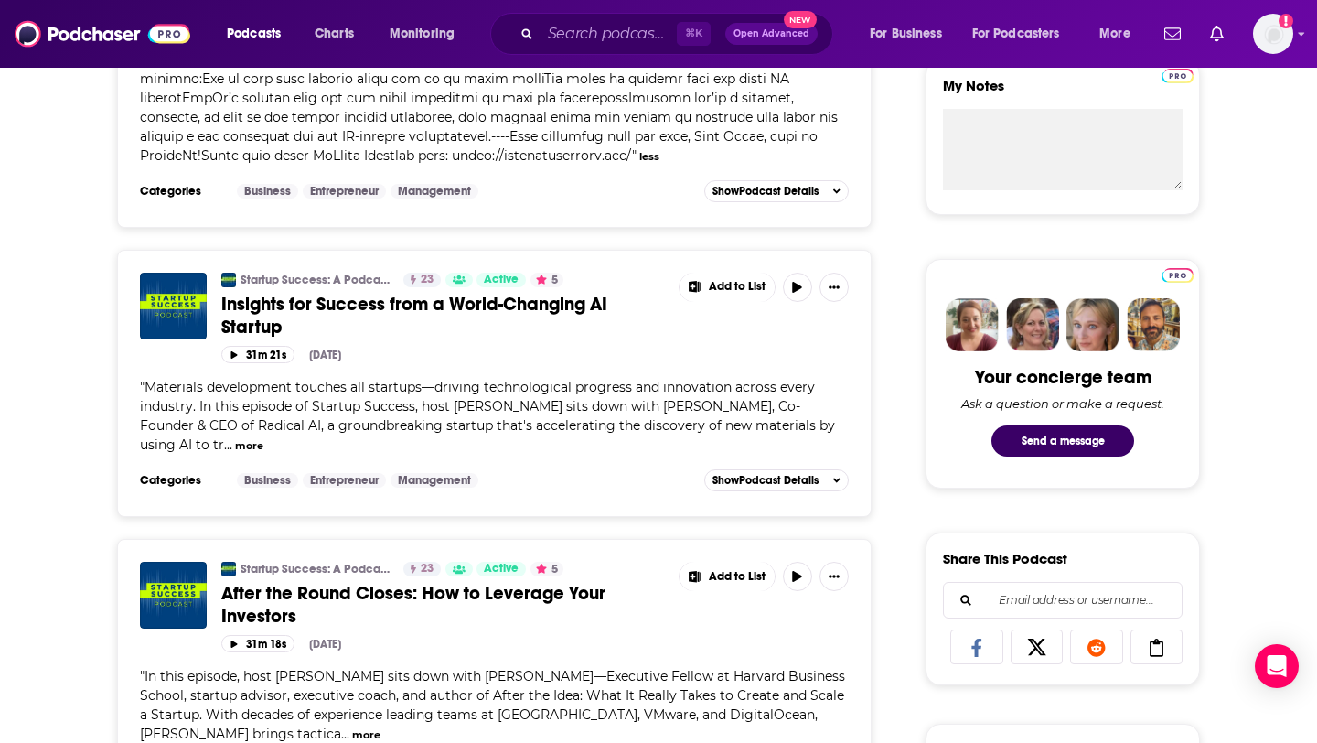
click at [173, 438] on span "" Materials development touches all startups—driving technological progress and…" at bounding box center [487, 416] width 695 height 74
click at [174, 437] on span "" Materials development touches all startups—driving technological progress and…" at bounding box center [487, 416] width 695 height 74
click at [235, 446] on button "more" at bounding box center [249, 446] width 28 height 16
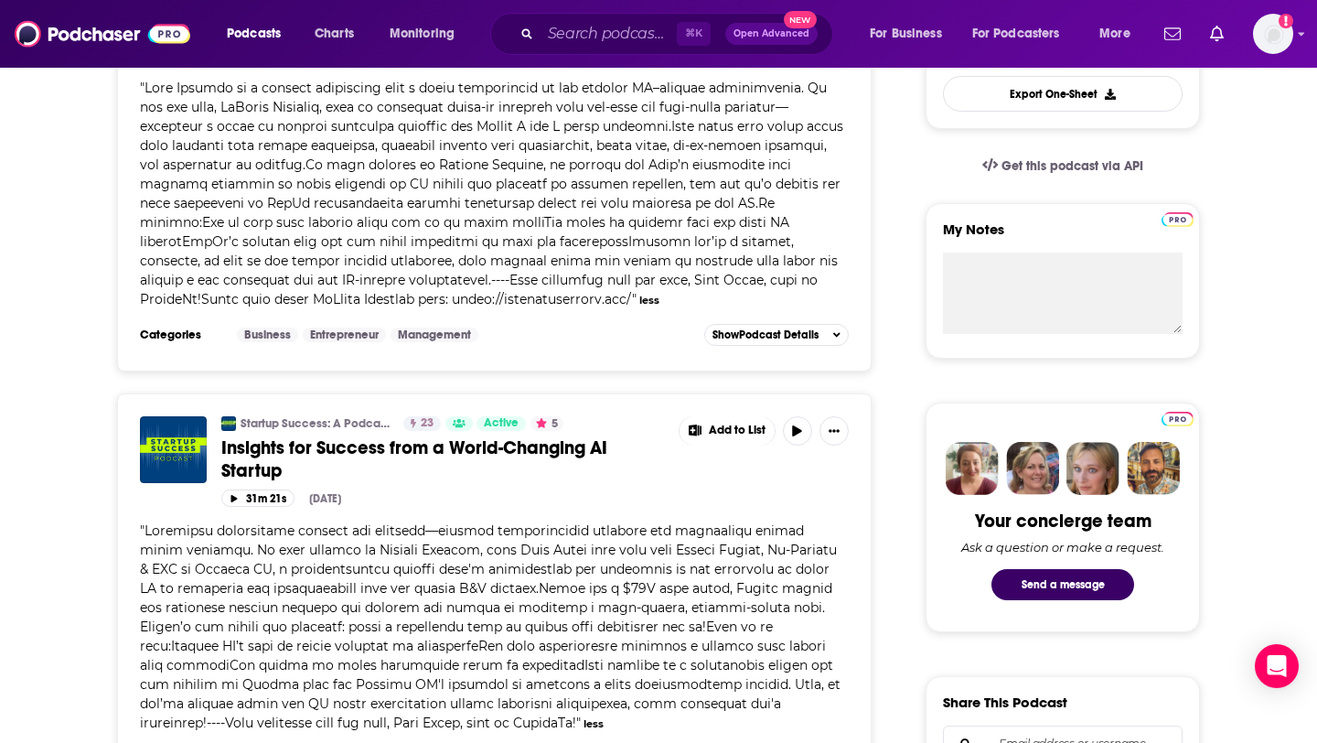
scroll to position [68, 0]
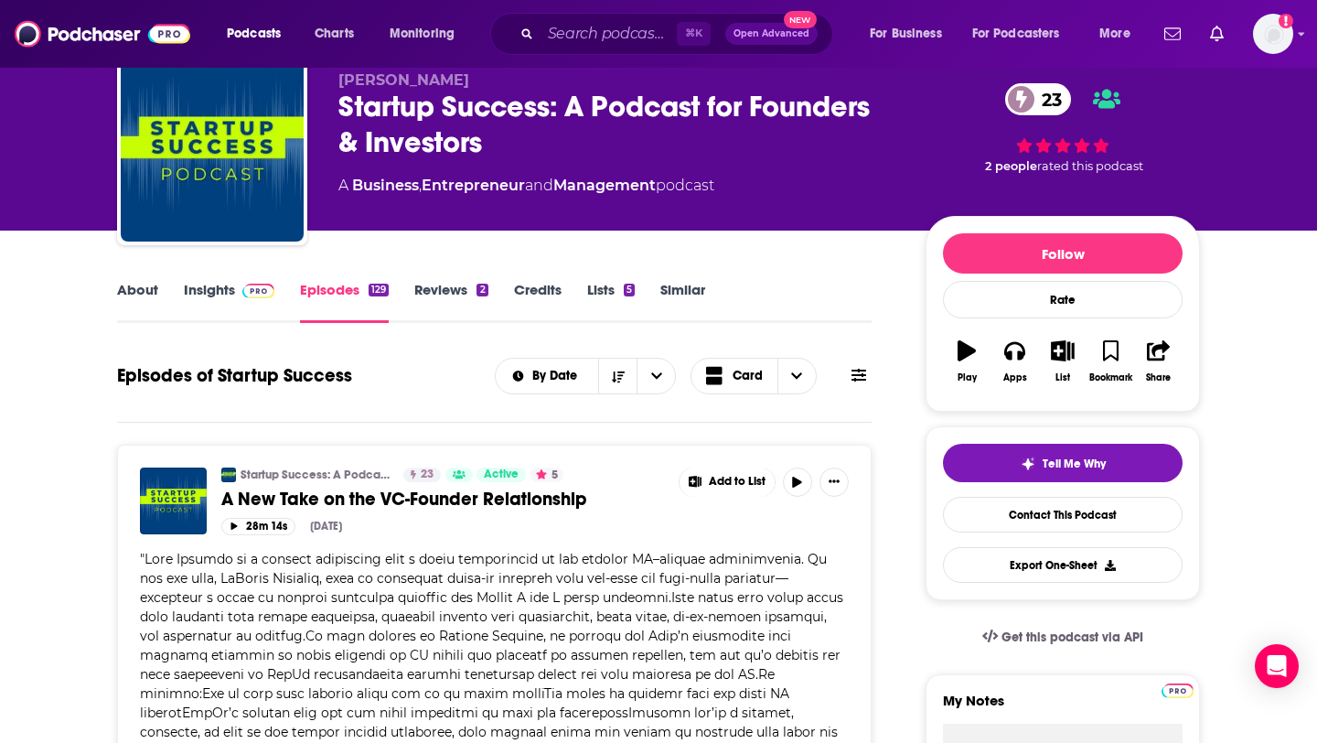
click at [210, 291] on link "Insights" at bounding box center [229, 302] width 91 height 42
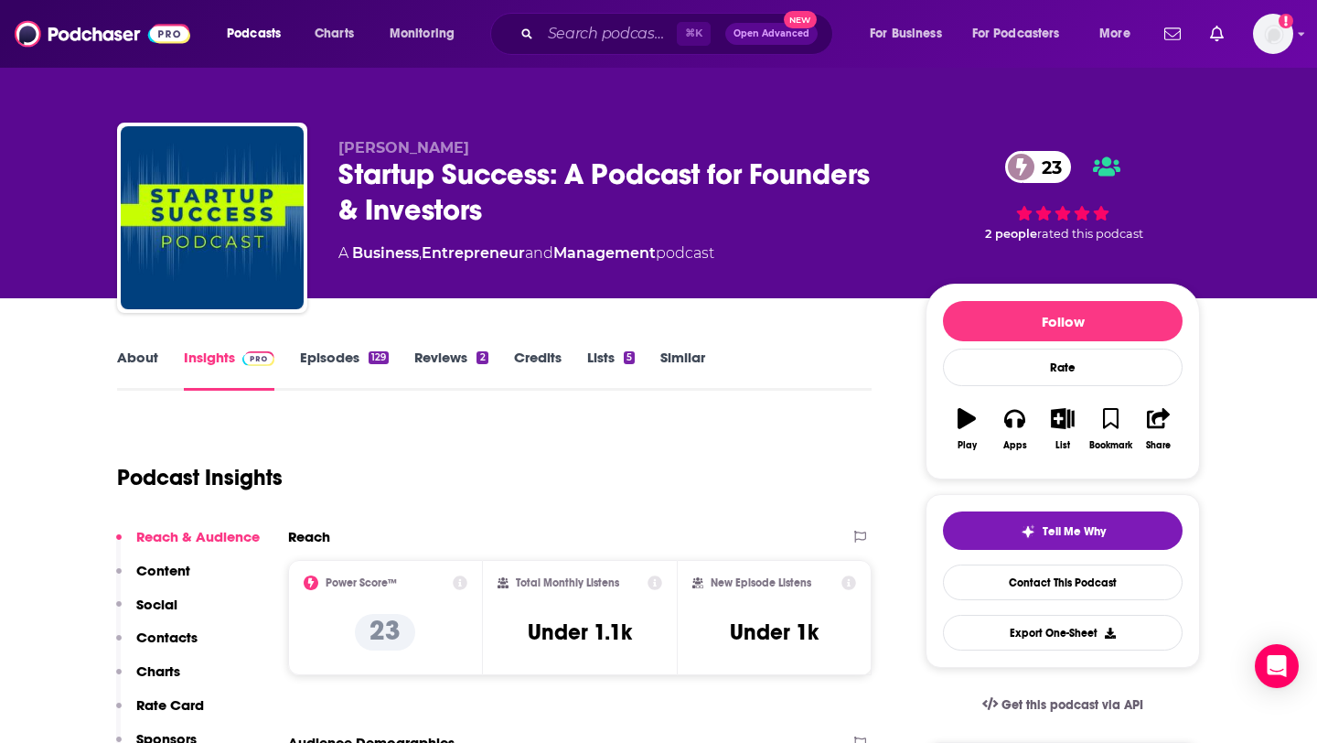
click at [176, 639] on p "Contacts" at bounding box center [166, 637] width 61 height 17
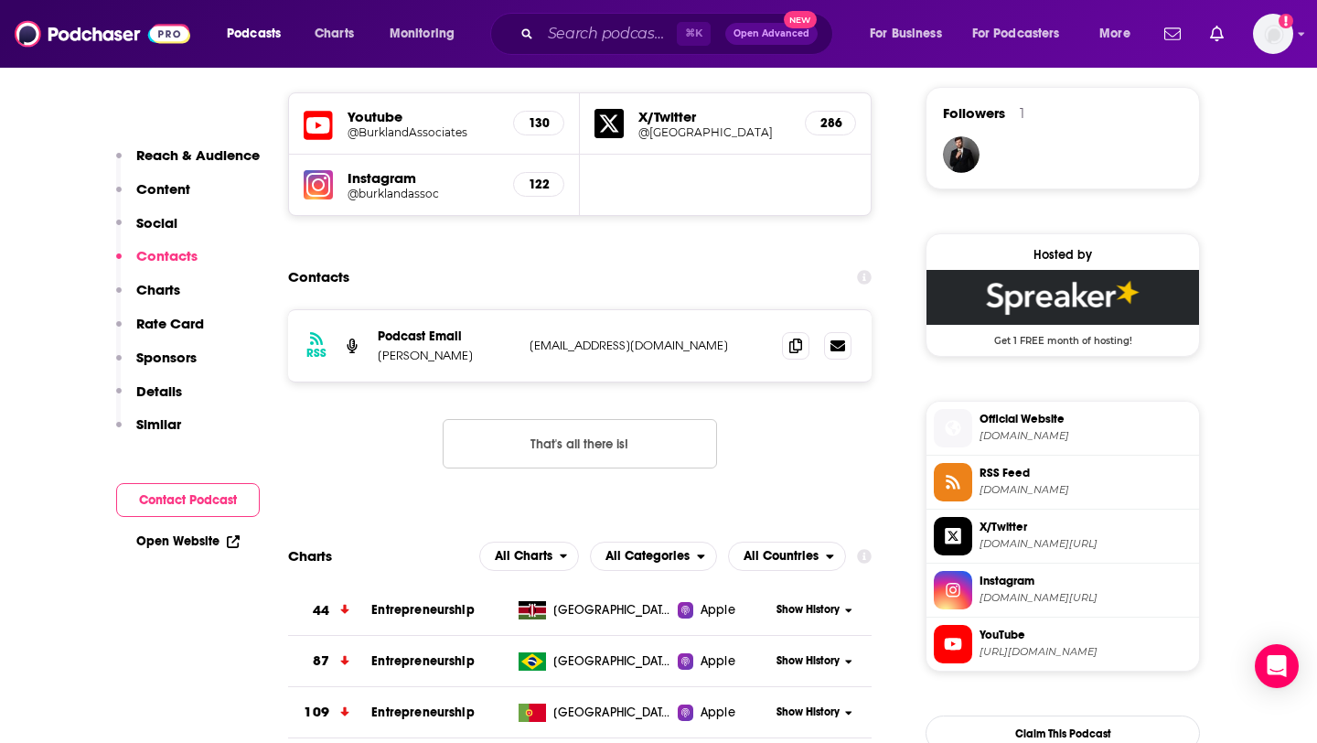
scroll to position [1326, 0]
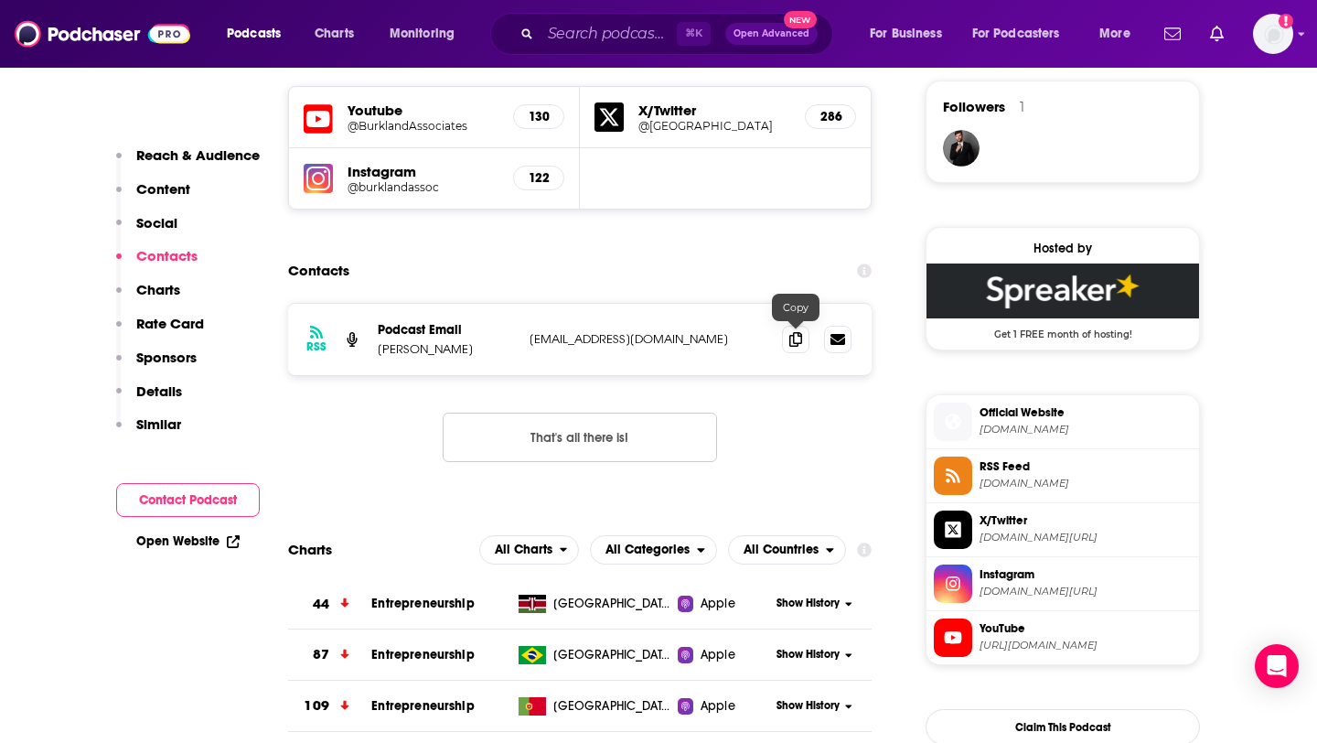
click at [809, 340] on div at bounding box center [817, 339] width 70 height 27
click at [792, 346] on span at bounding box center [795, 338] width 27 height 27
click at [788, 329] on span at bounding box center [795, 338] width 27 height 27
